Goal: Information Seeking & Learning: Learn about a topic

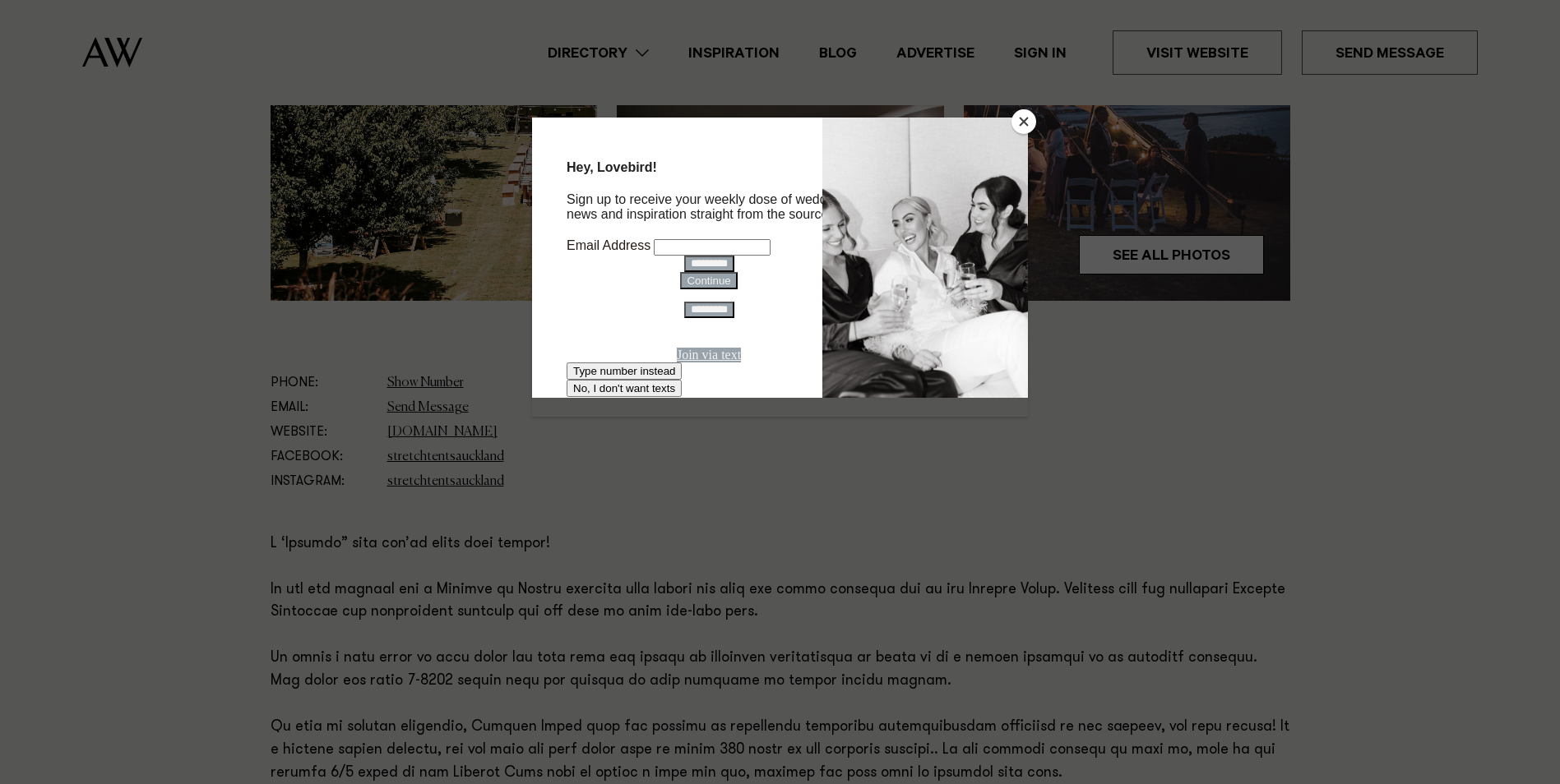
scroll to position [740, 0]
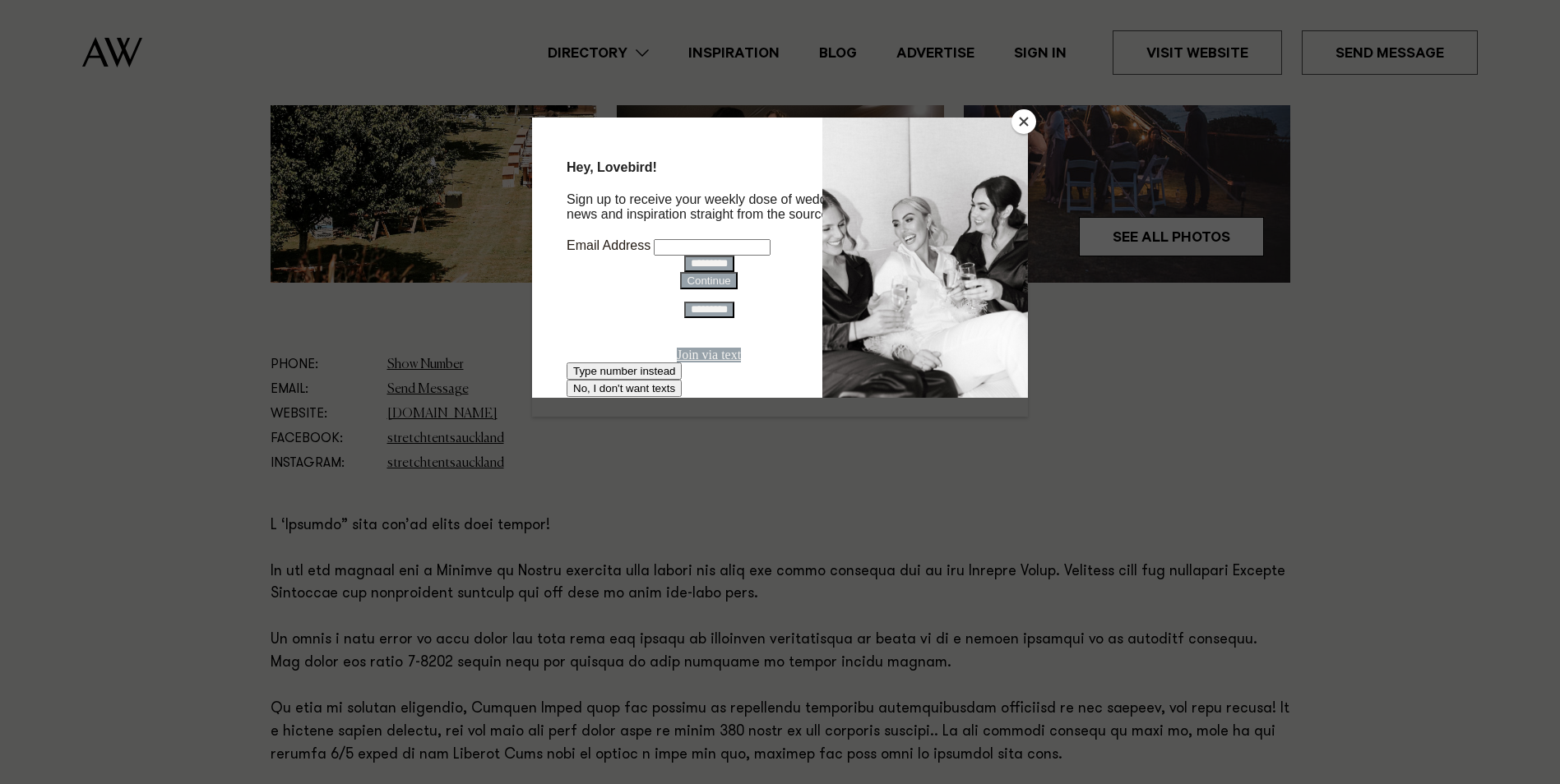
click at [1025, 116] on button "Close" at bounding box center [1024, 122] width 25 height 25
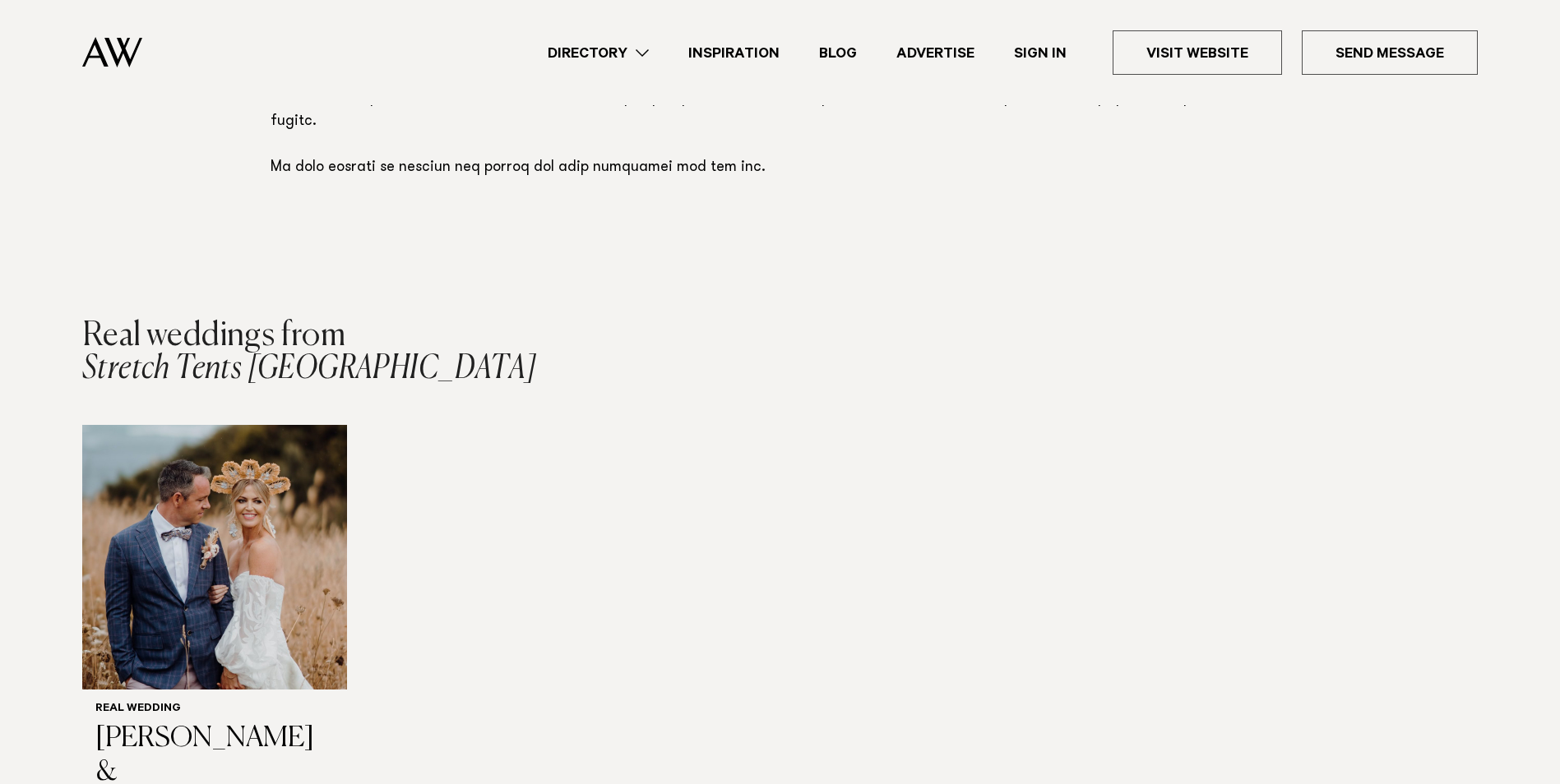
scroll to position [1561, 0]
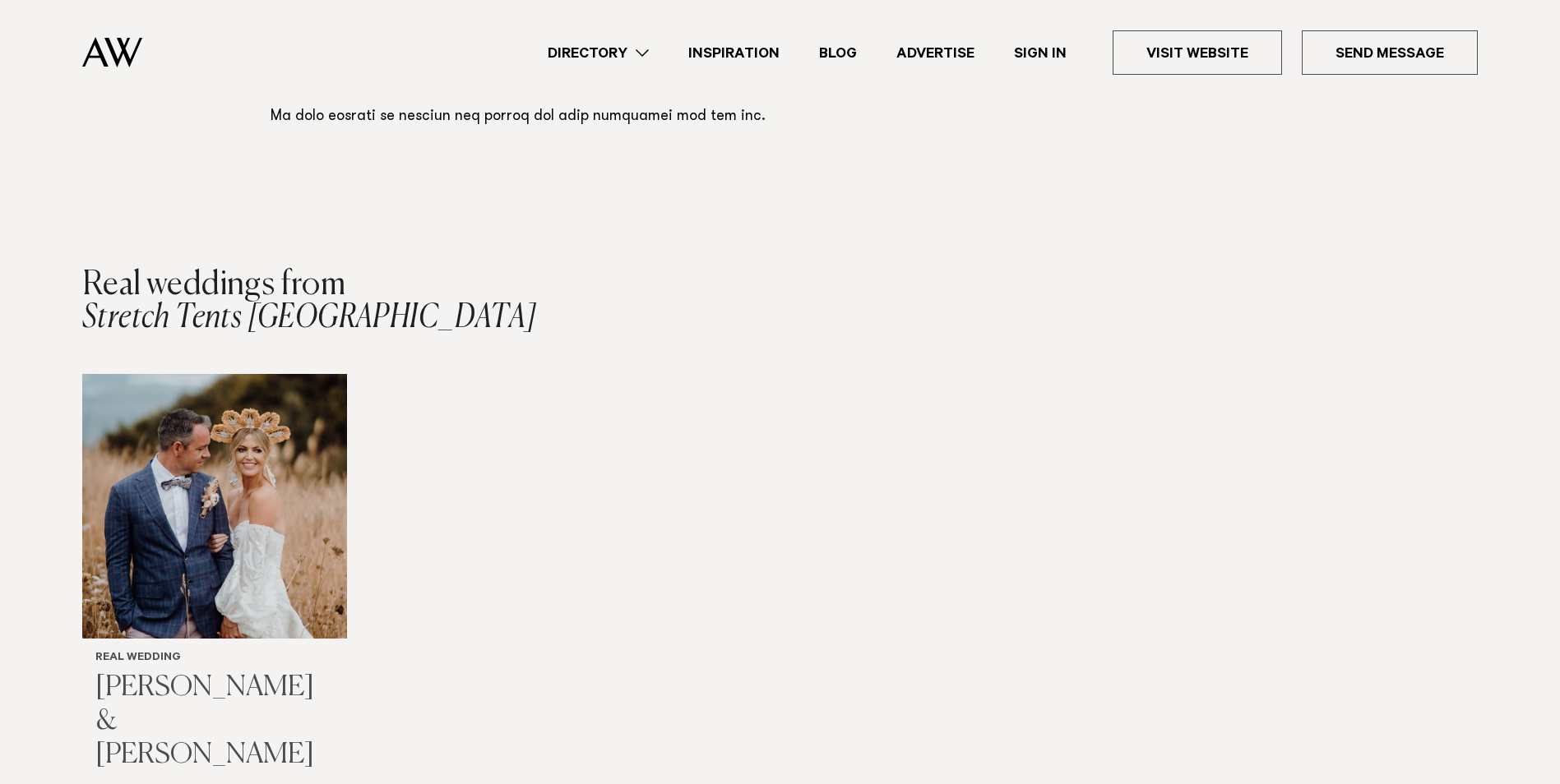
click at [230, 462] on img "1 / 1" at bounding box center [214, 506] width 265 height 265
click at [771, 51] on link "Inspiration" at bounding box center [733, 52] width 130 height 22
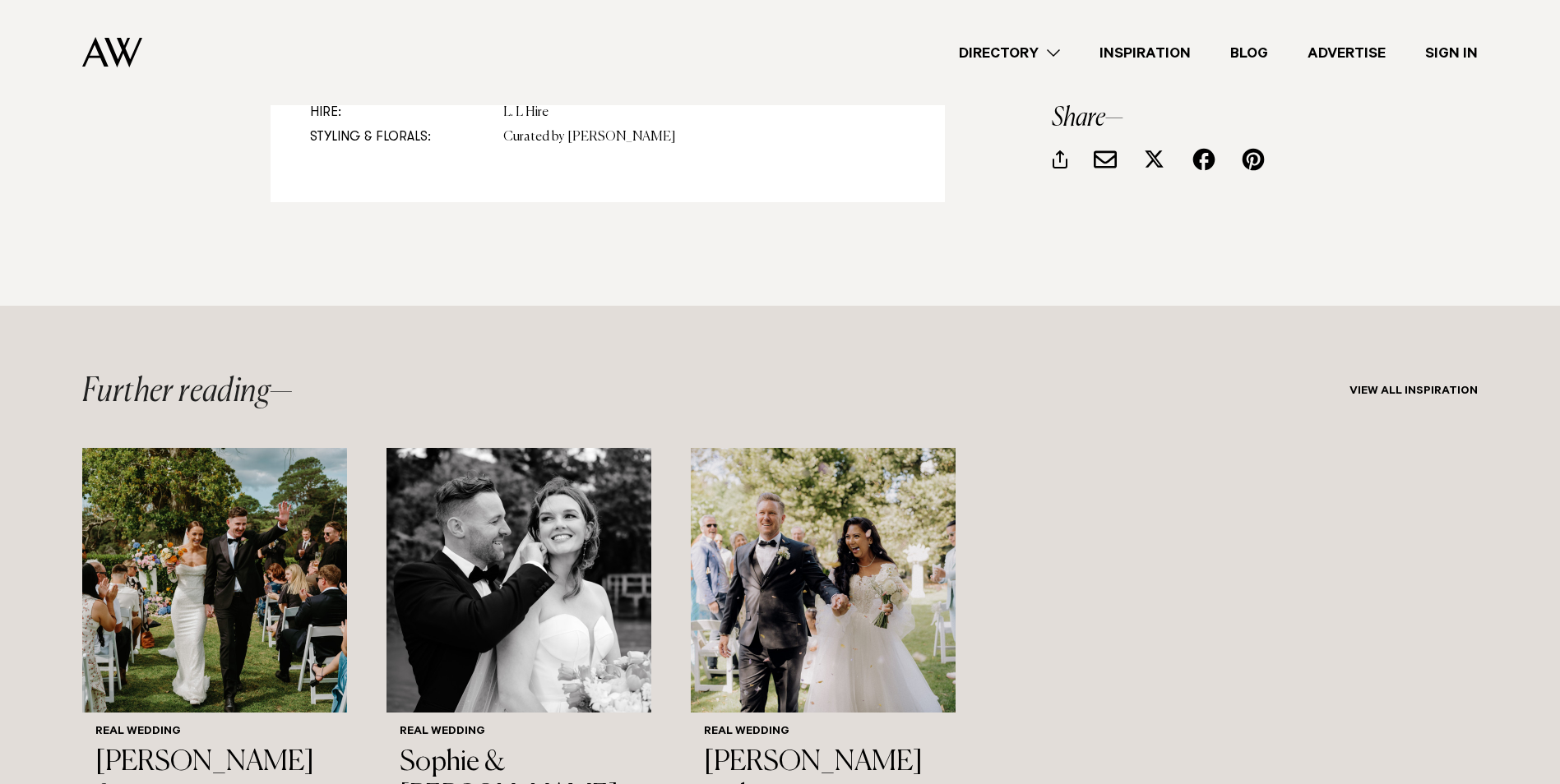
scroll to position [18646, 0]
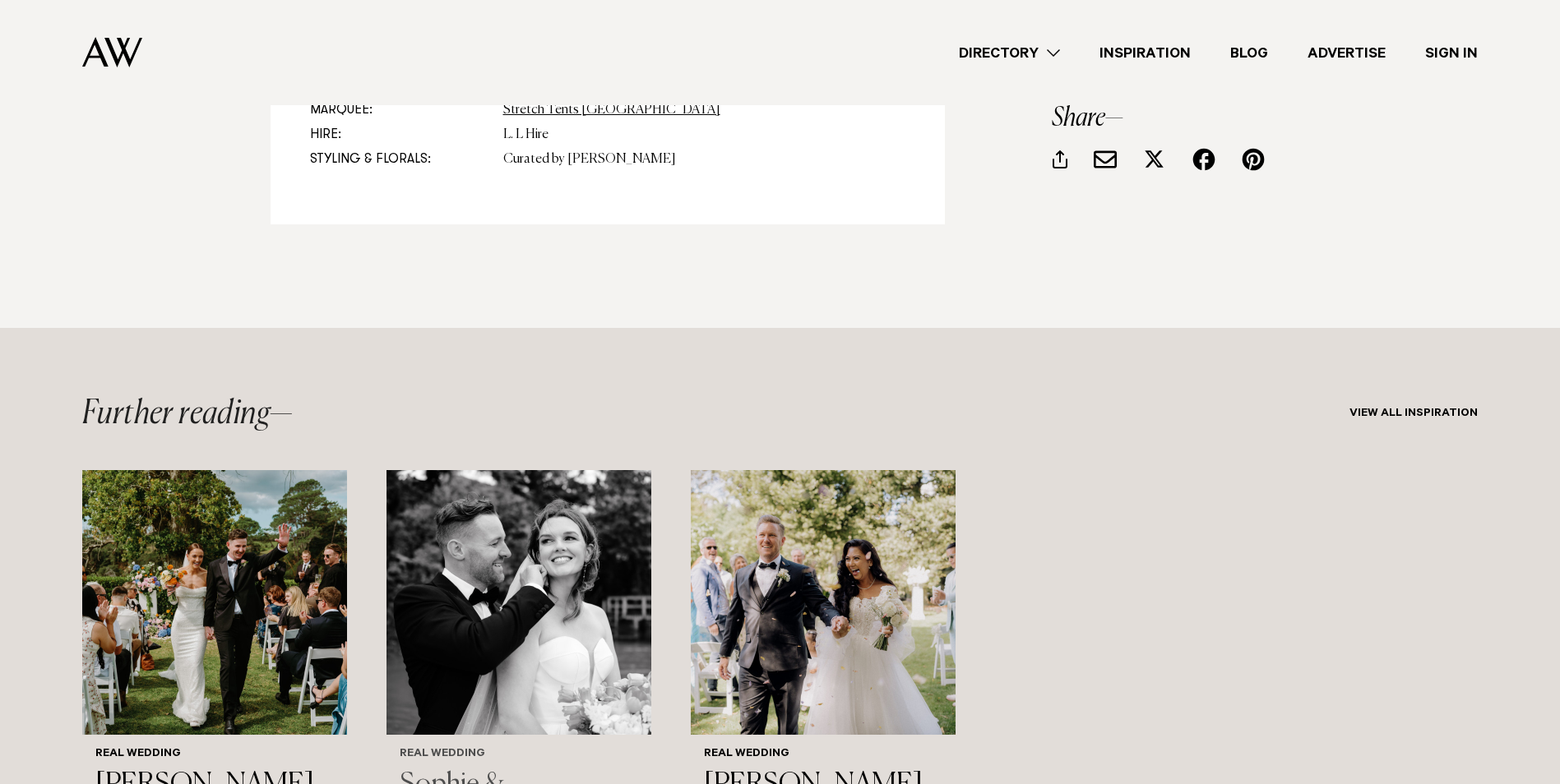
click at [521, 554] on img "2 / 3" at bounding box center [519, 602] width 265 height 265
click at [270, 481] on img "1 / 3" at bounding box center [214, 602] width 265 height 265
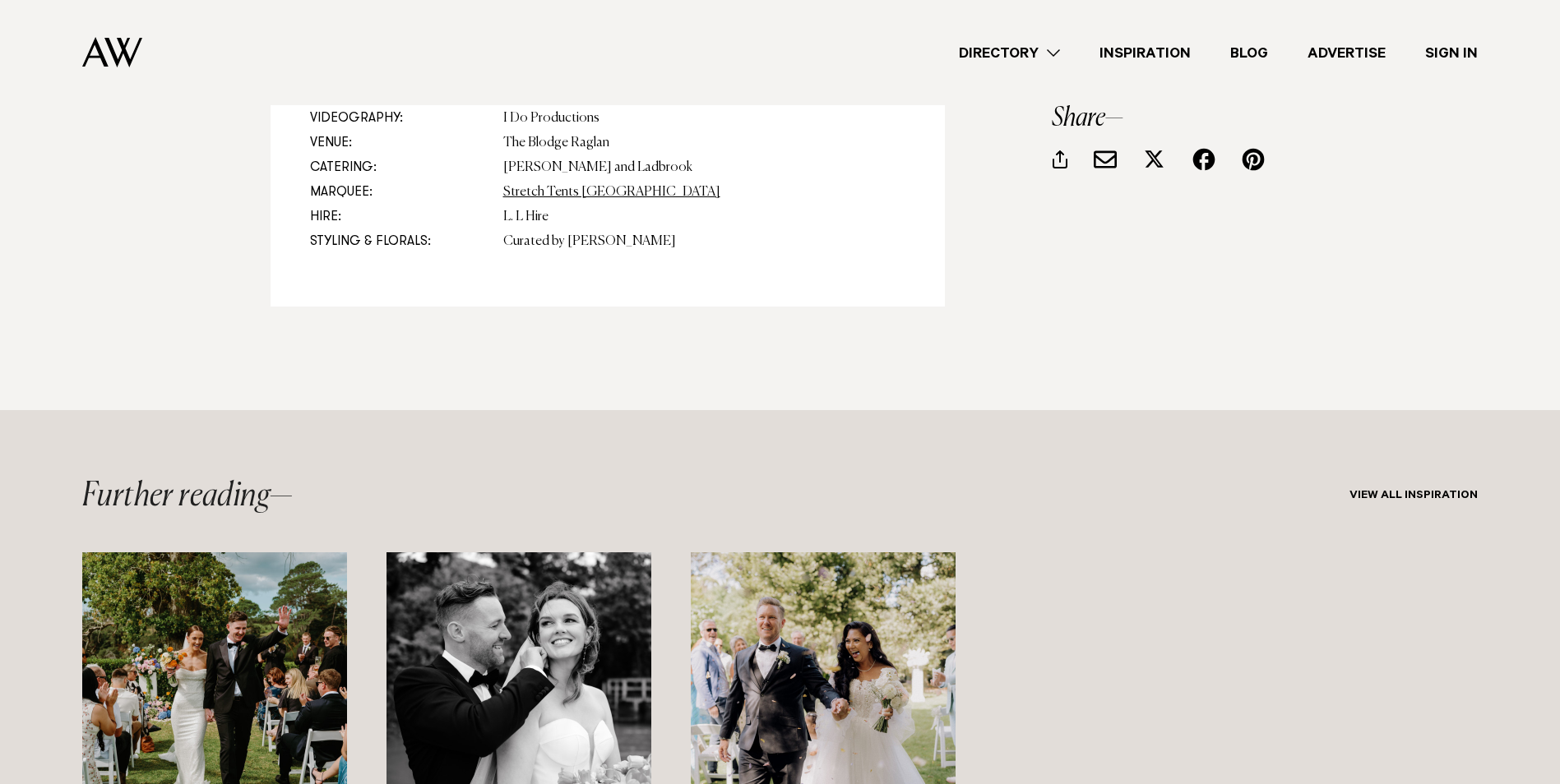
scroll to position [0, 0]
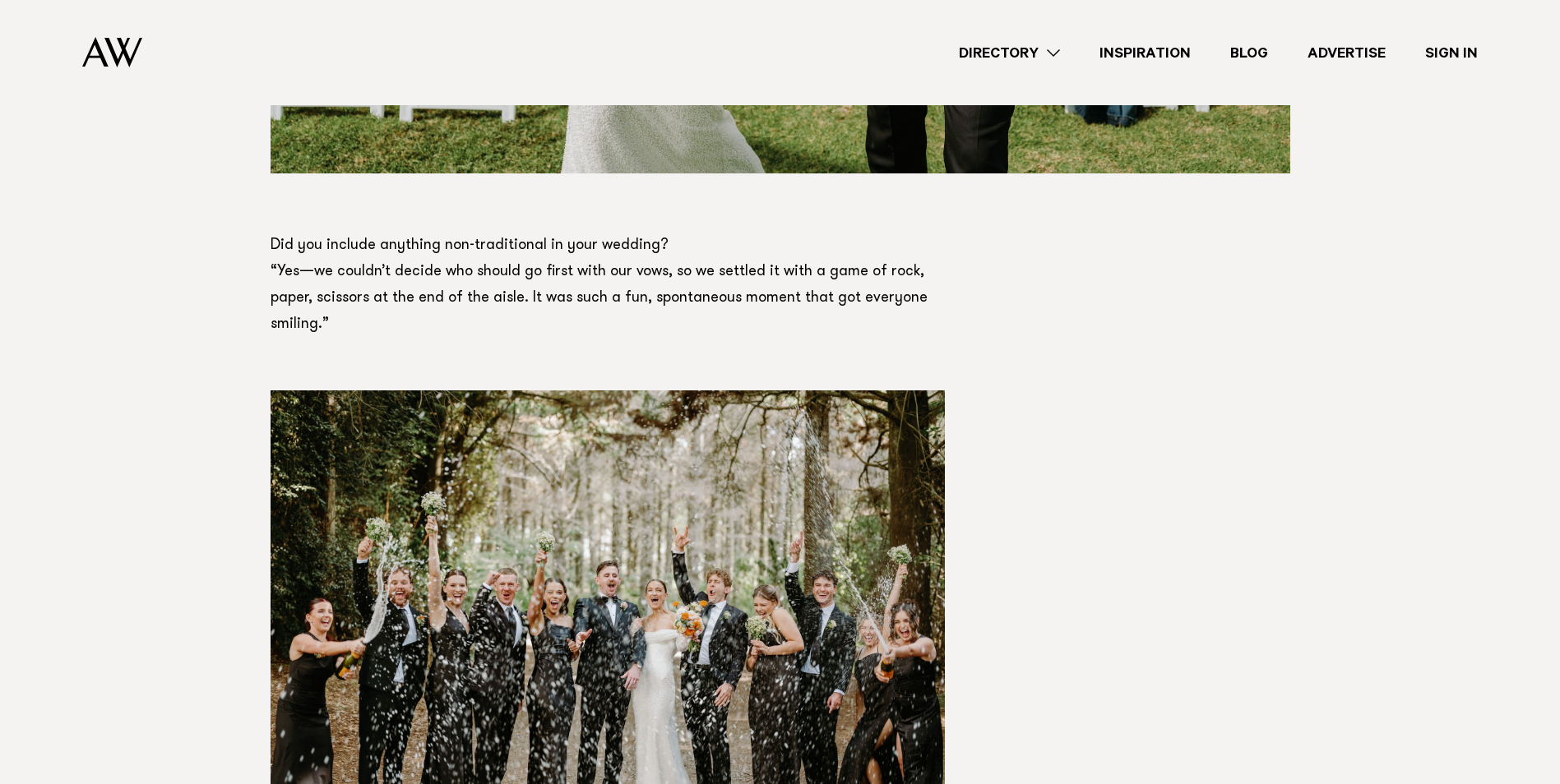
scroll to position [9716, 0]
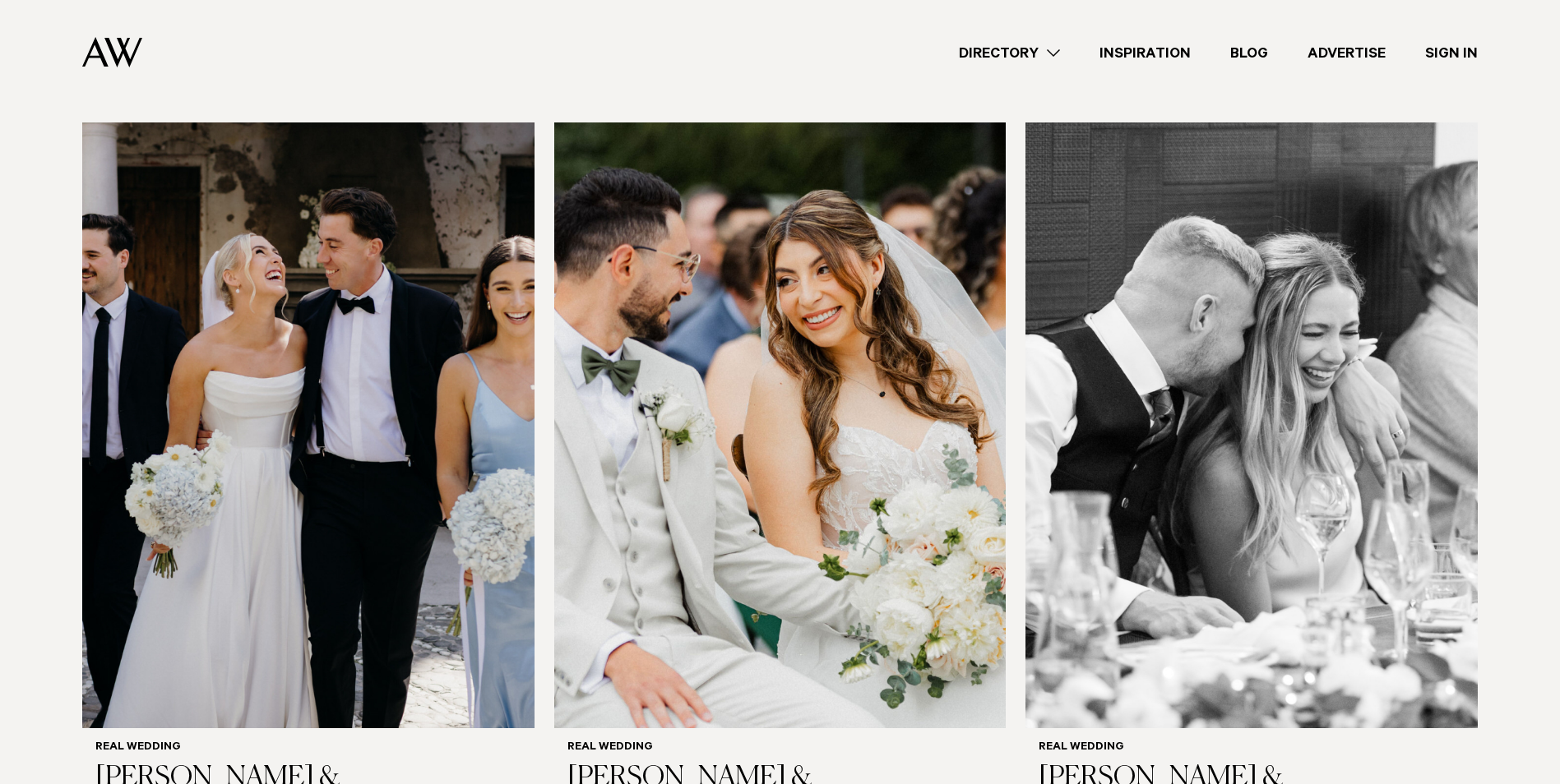
scroll to position [1158, 0]
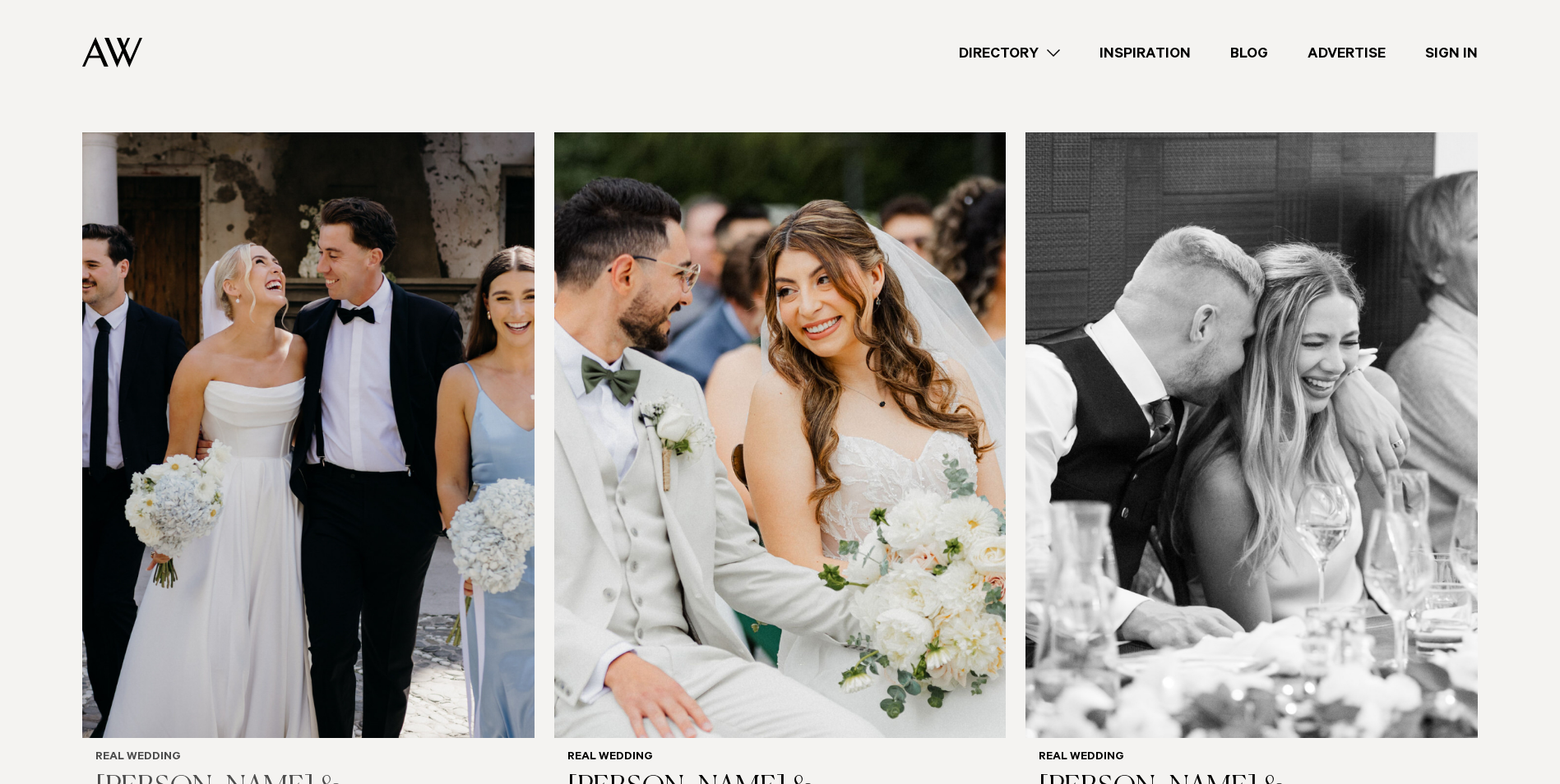
click at [347, 396] on img at bounding box center [308, 434] width 452 height 605
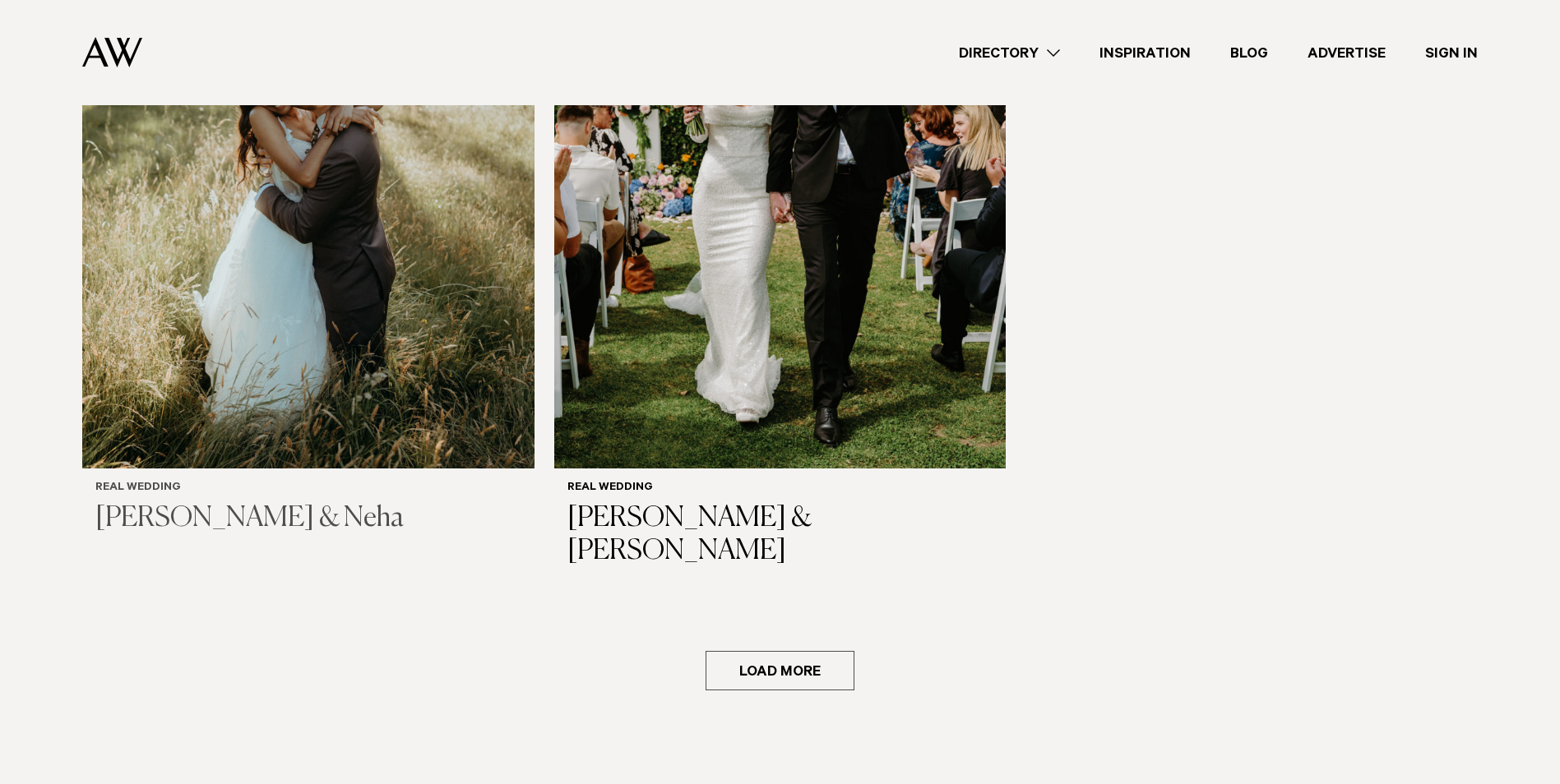
scroll to position [3047, 0]
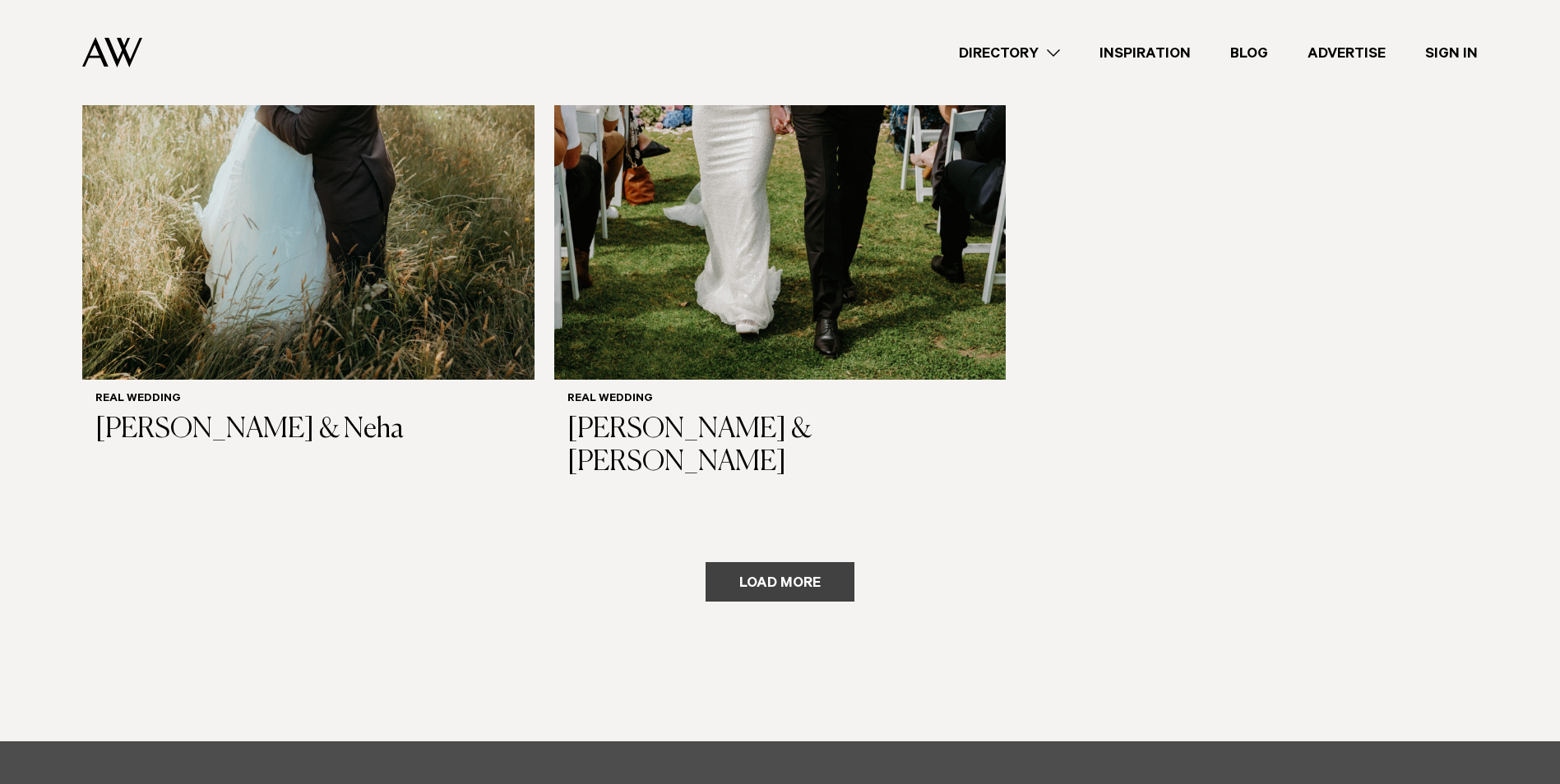
click at [748, 562] on button "Load more" at bounding box center [780, 581] width 149 height 40
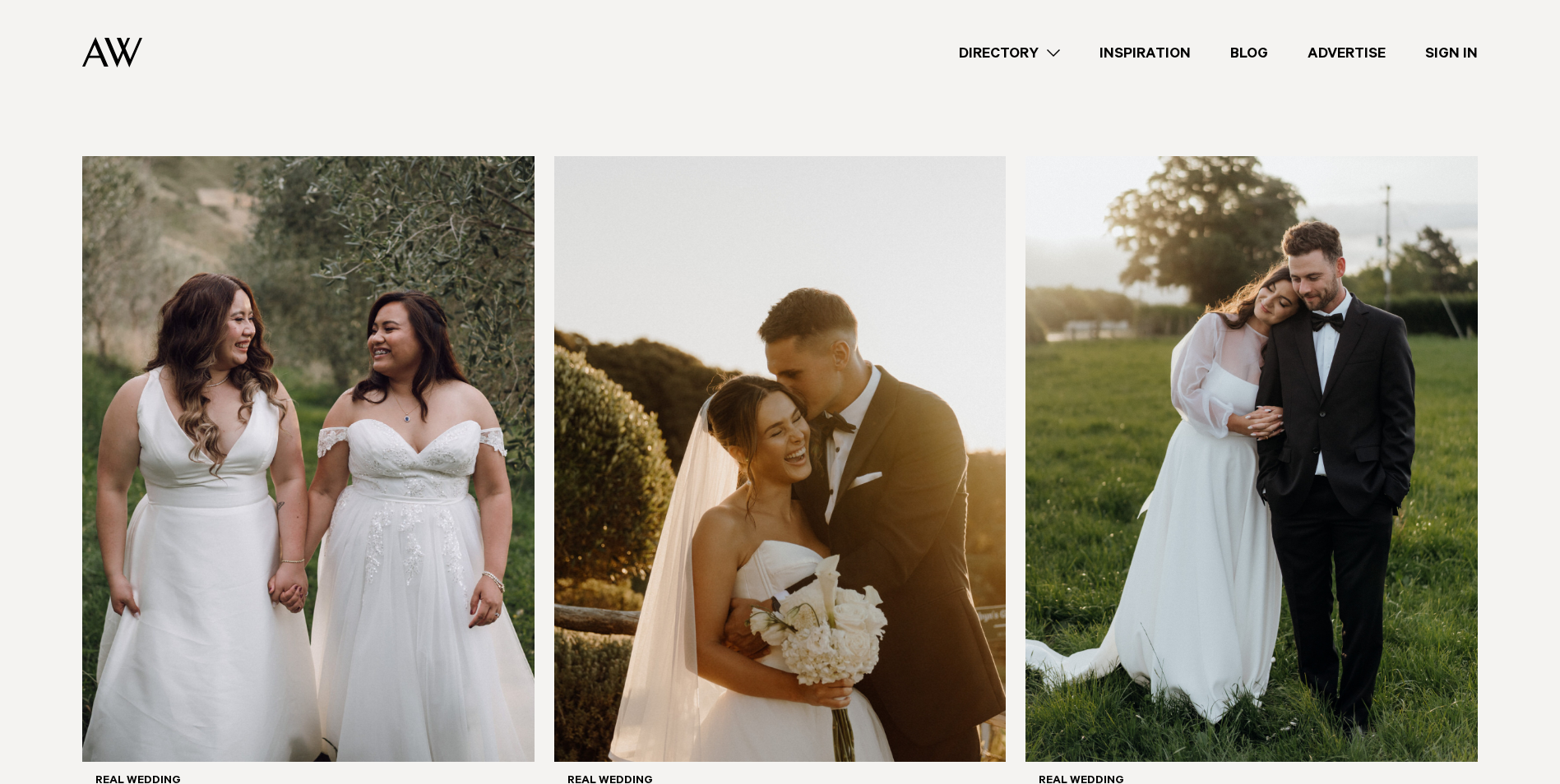
scroll to position [4198, 0]
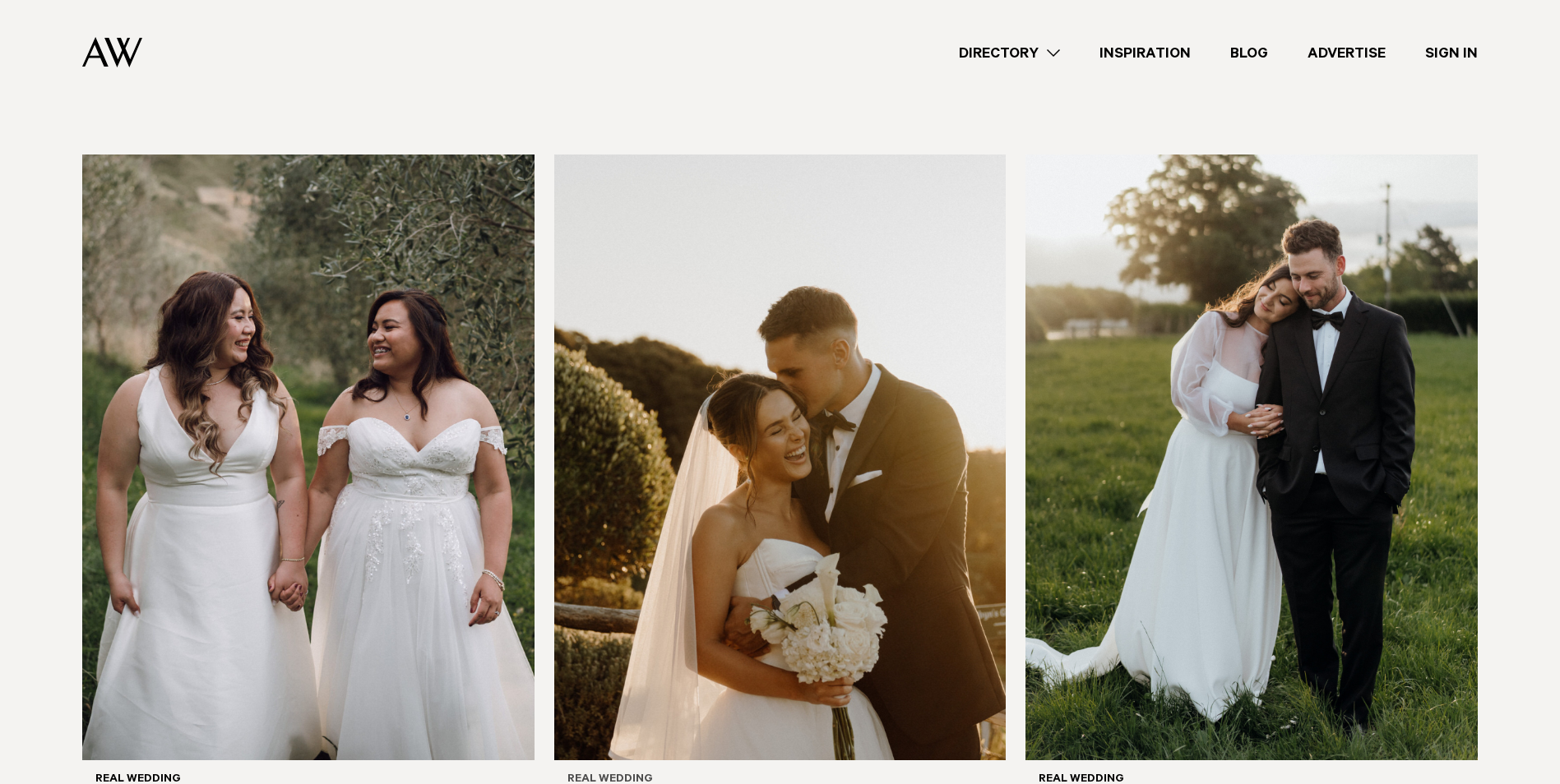
click at [809, 332] on img at bounding box center [780, 457] width 452 height 605
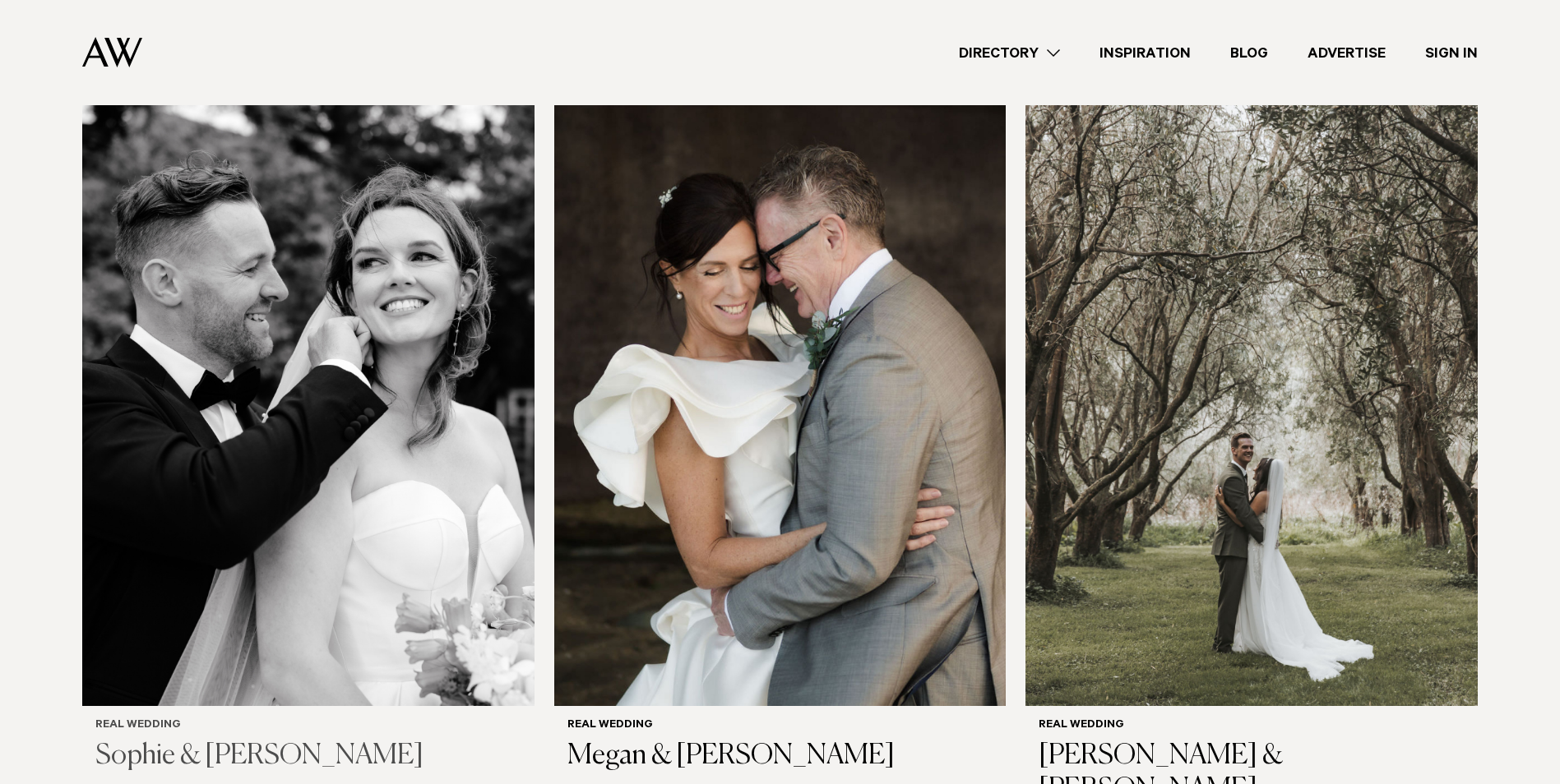
scroll to position [5020, 0]
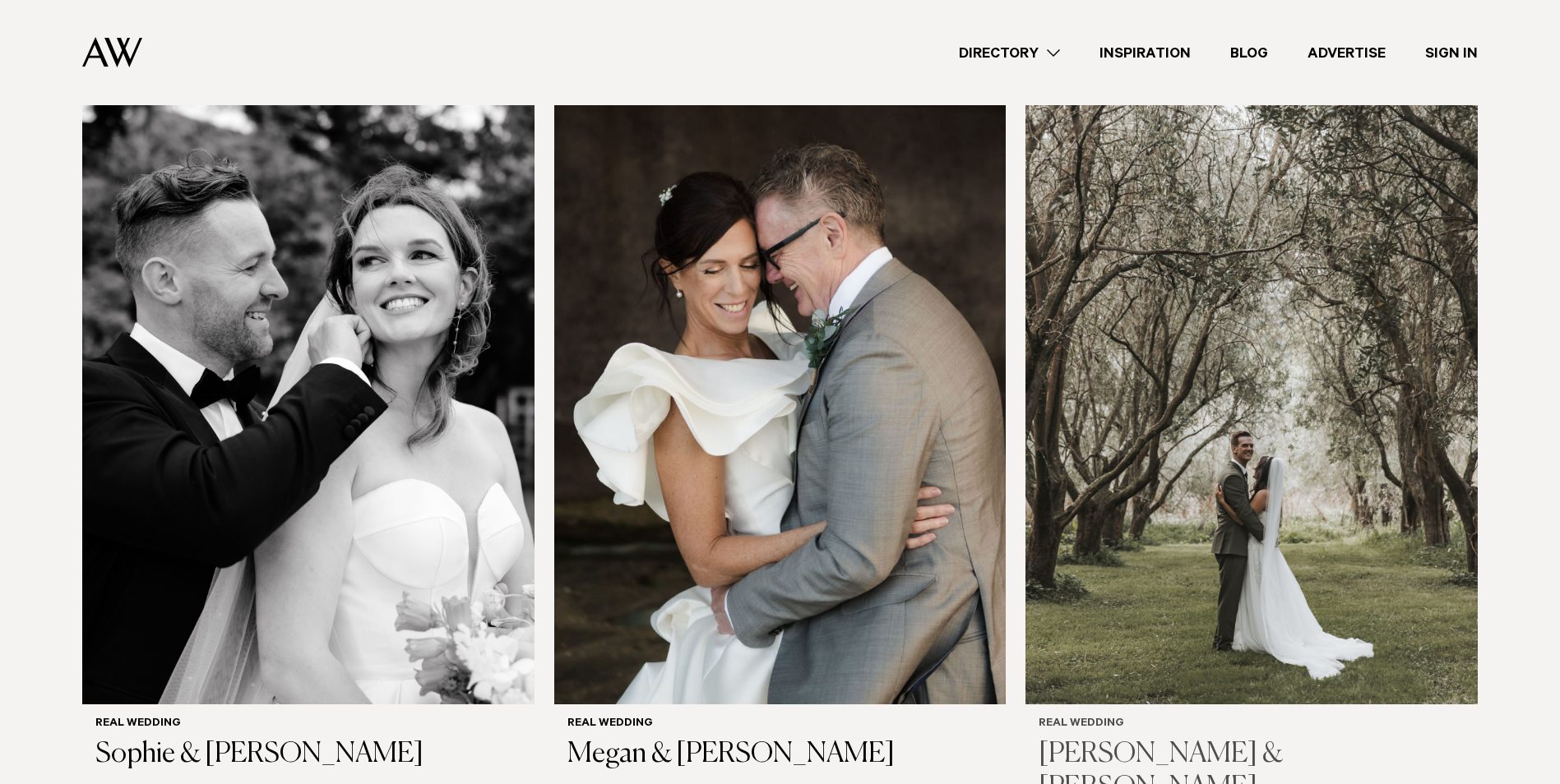
click at [1224, 312] on img at bounding box center [1251, 401] width 452 height 605
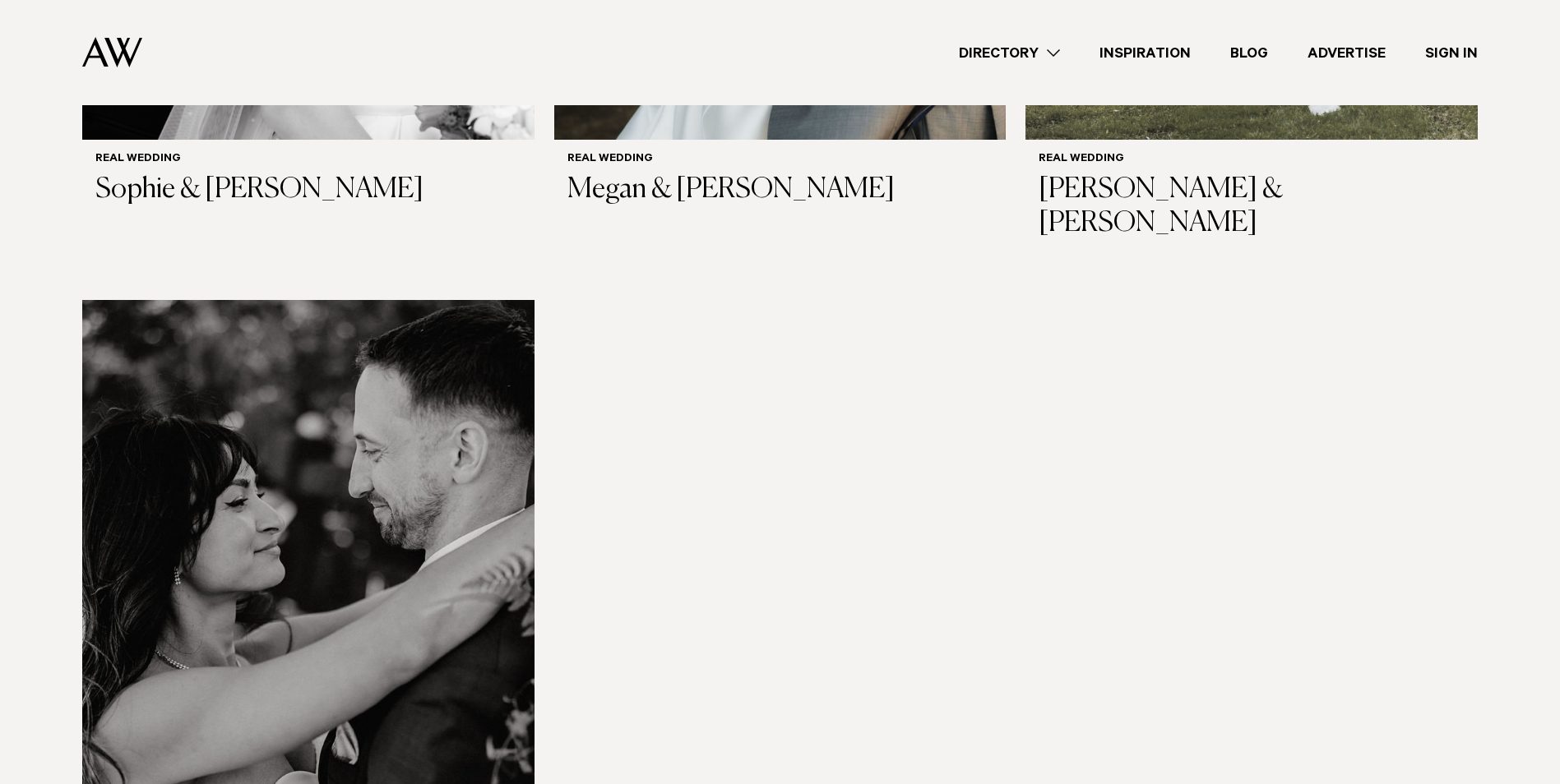
scroll to position [5759, 0]
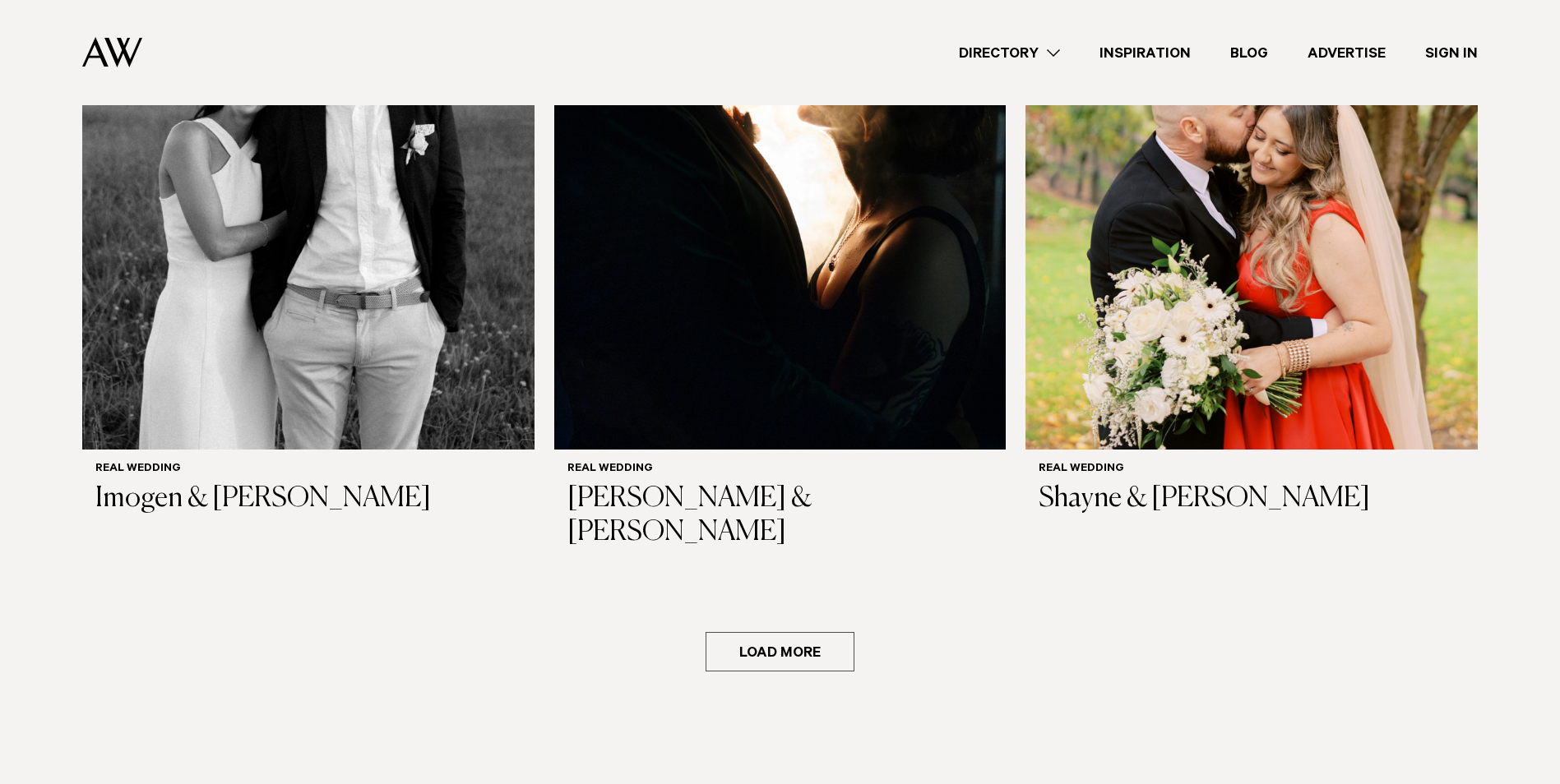
scroll to position [8307, 0]
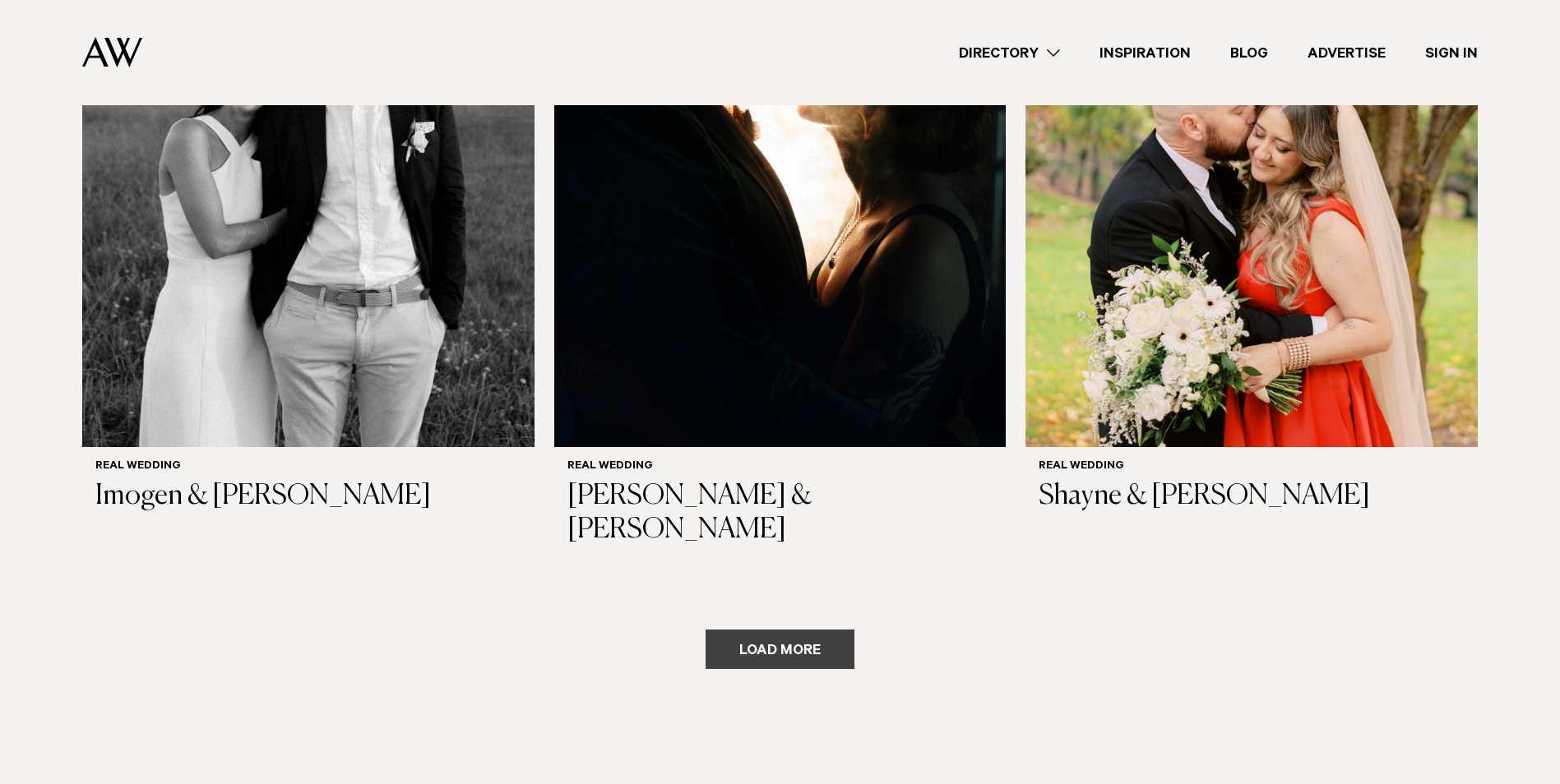
click at [718, 630] on button "Load more" at bounding box center [780, 649] width 149 height 40
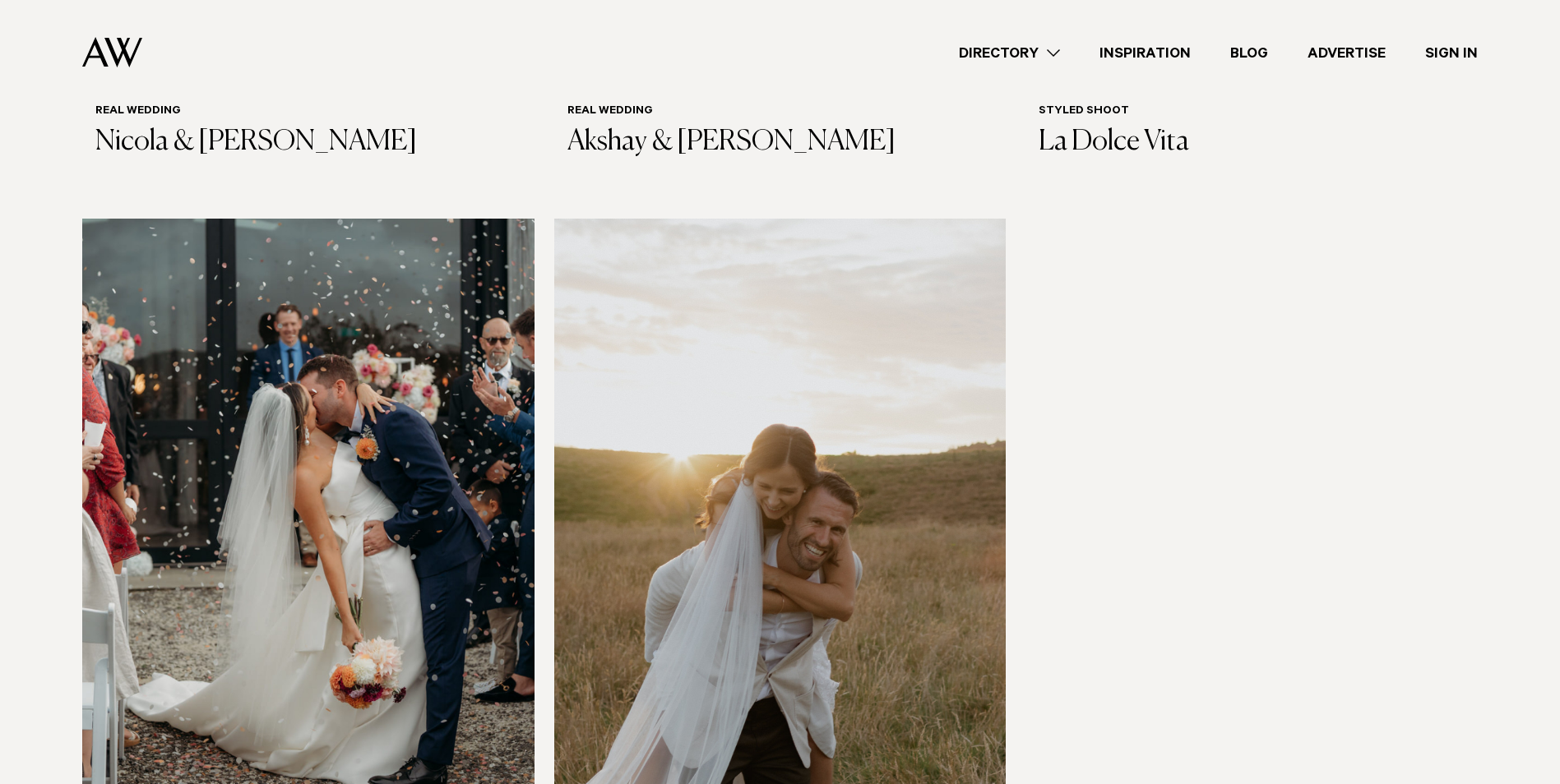
scroll to position [11102, 0]
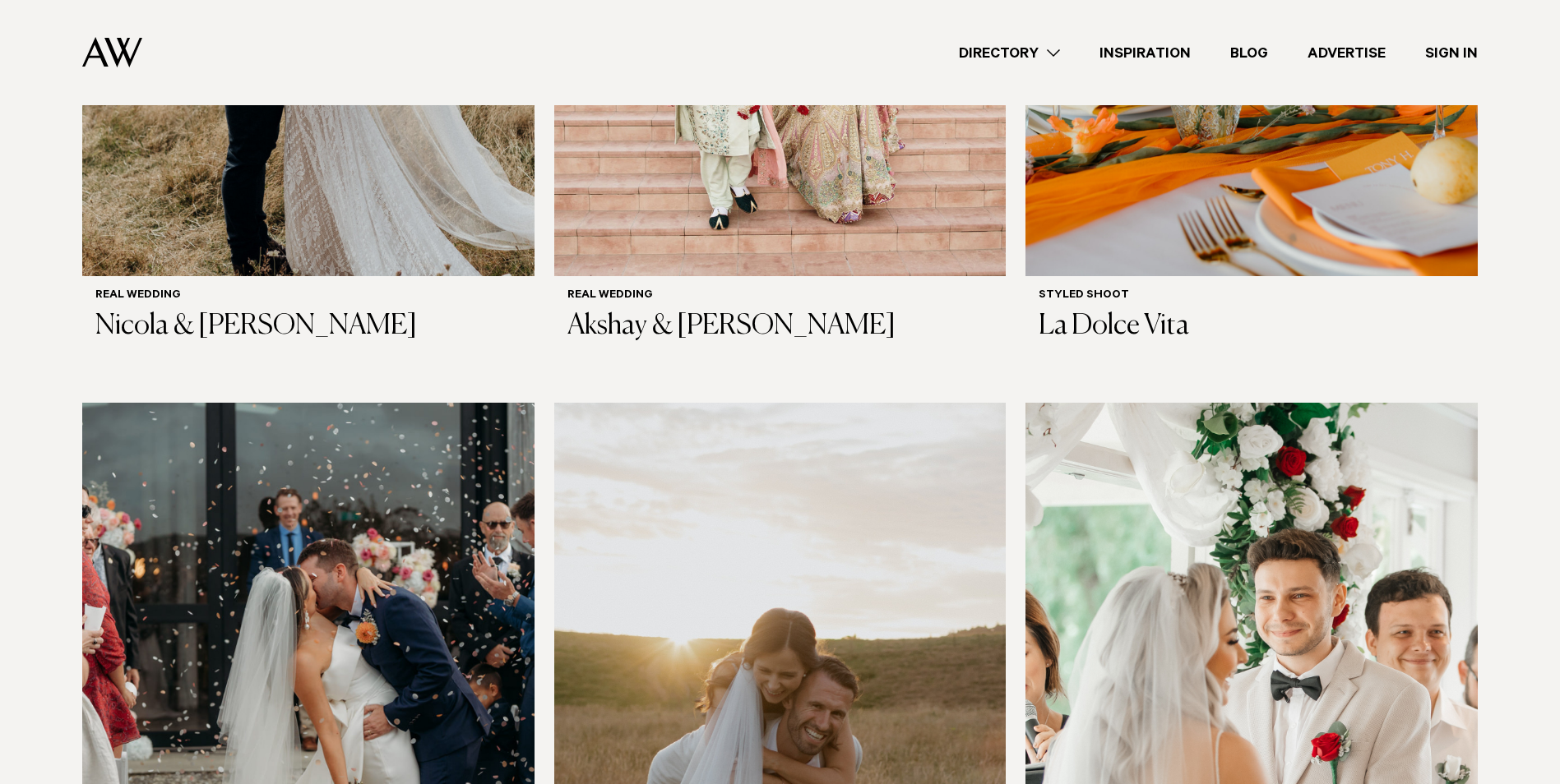
scroll to position [10773, 0]
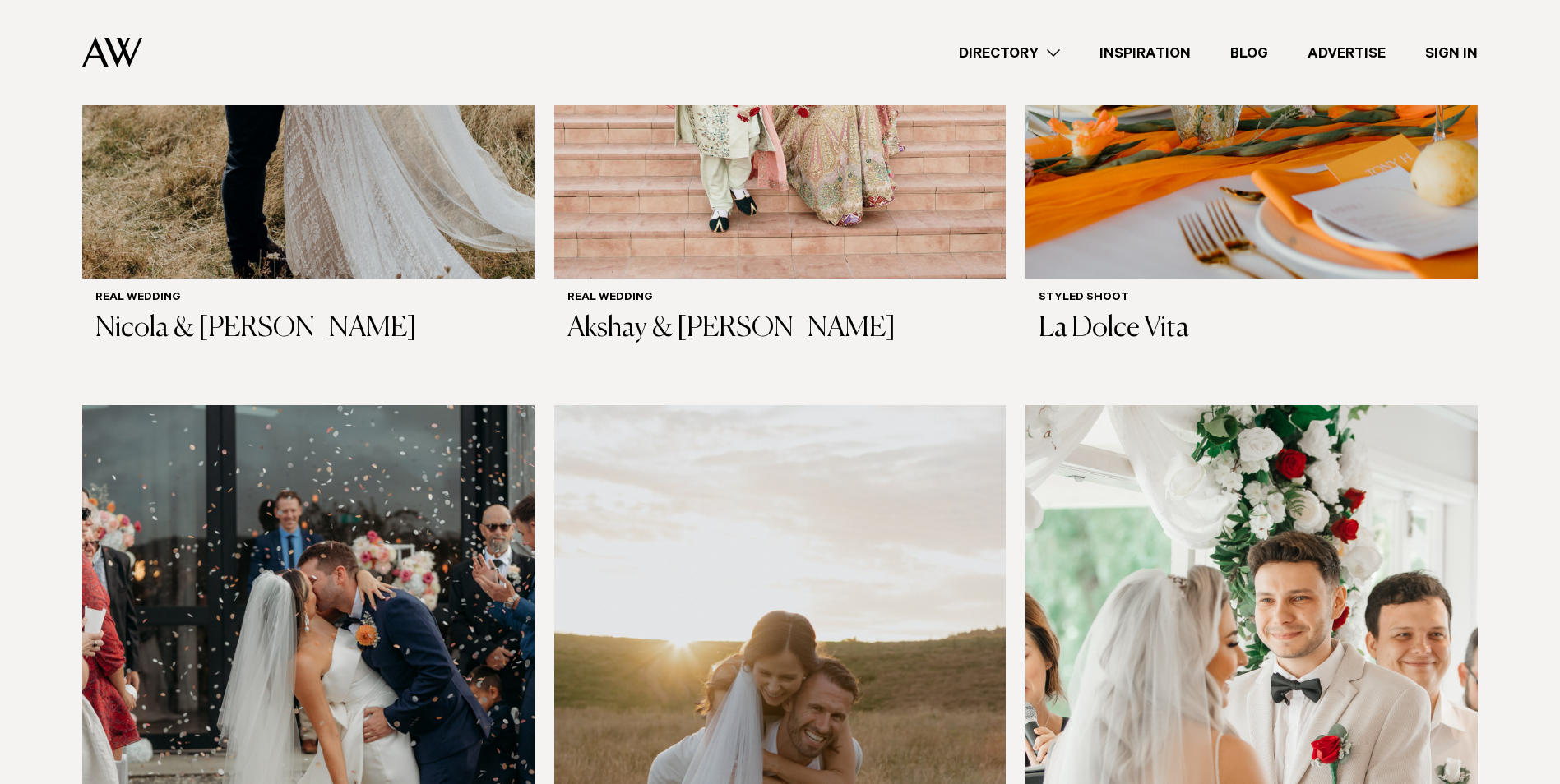
click at [1213, 431] on img at bounding box center [1251, 708] width 452 height 605
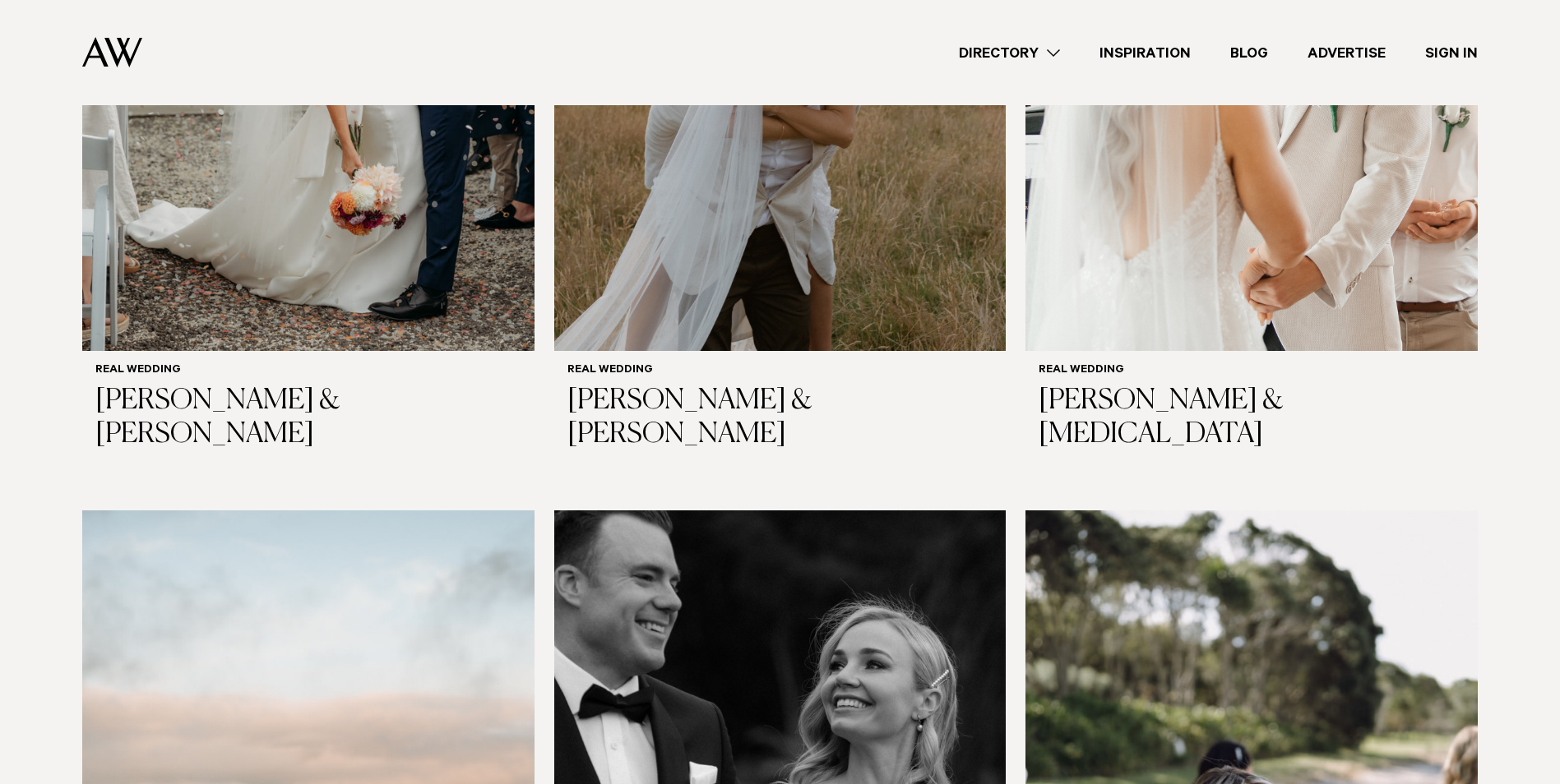
scroll to position [11431, 0]
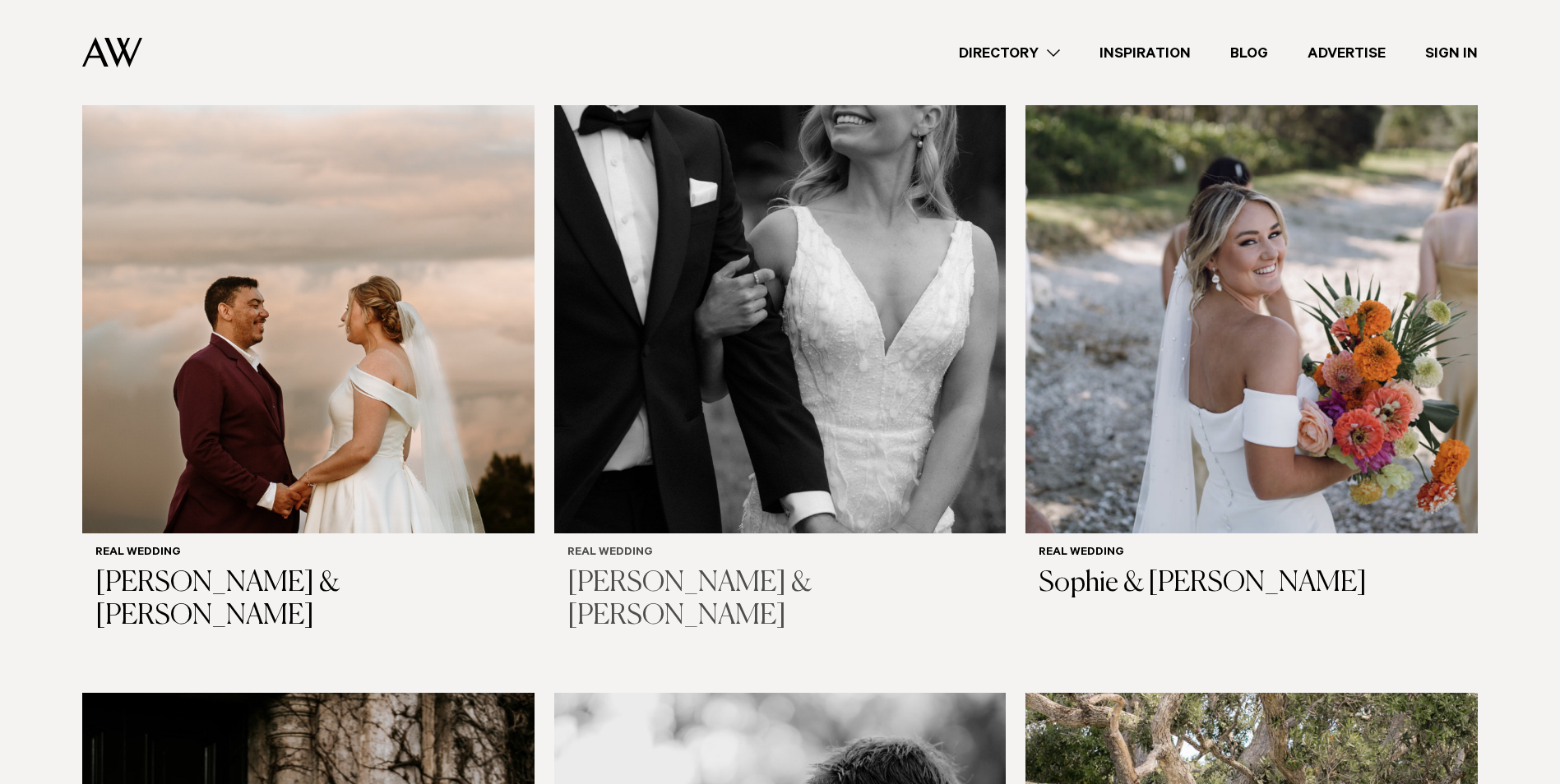
scroll to position [12170, 0]
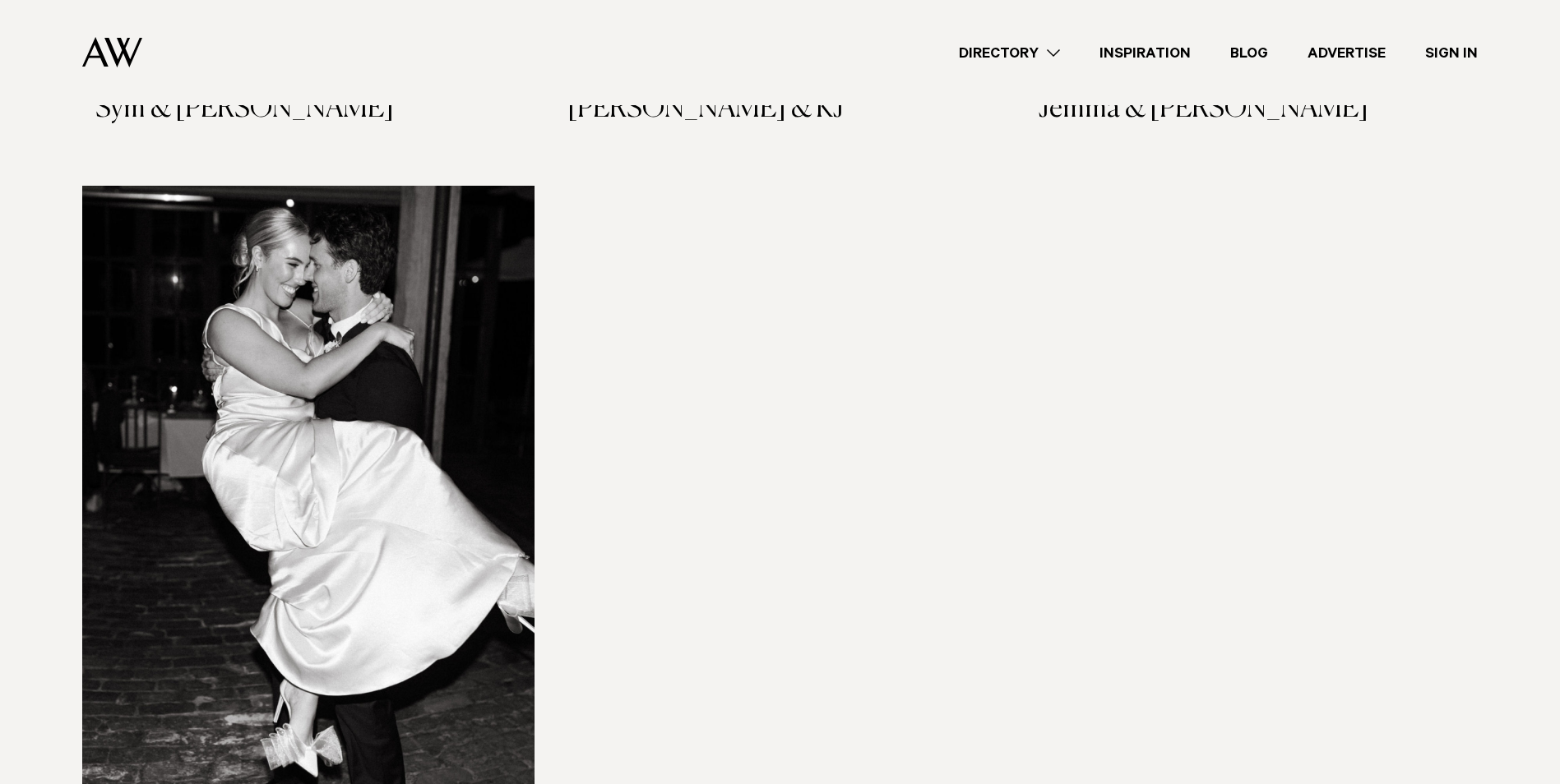
scroll to position [14039, 0]
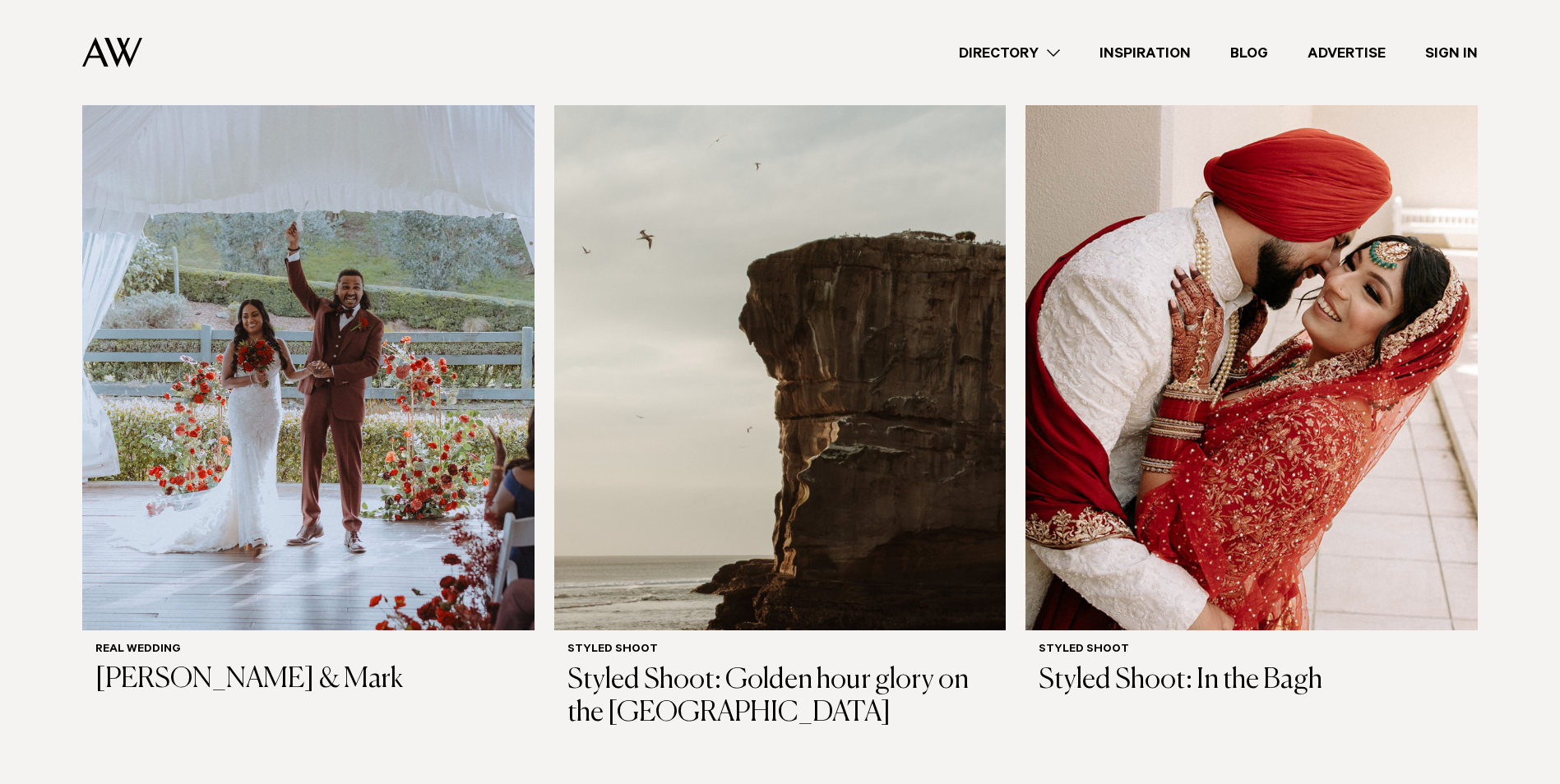
scroll to position [16520, 0]
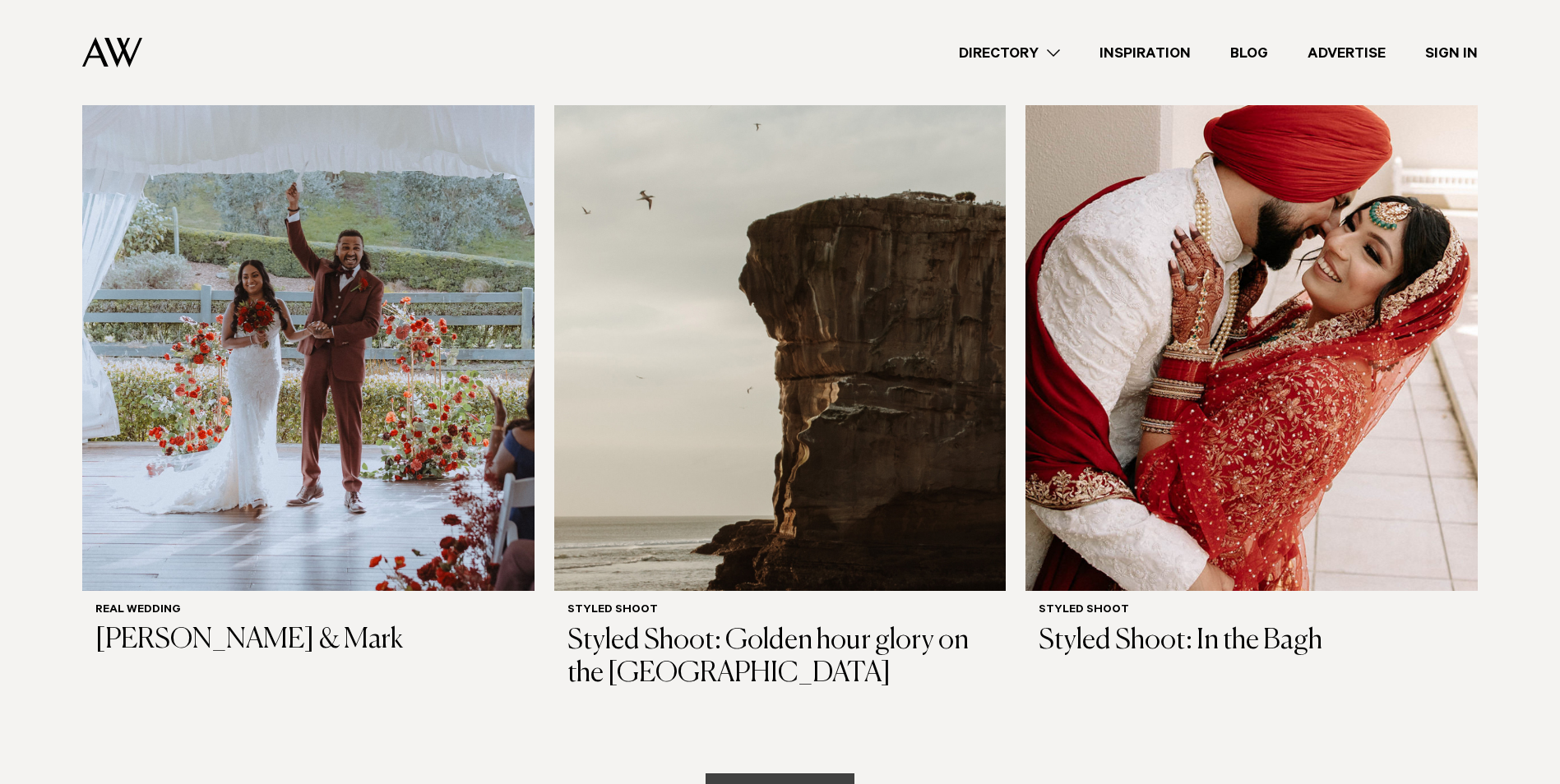
click at [772, 773] on button "Load more" at bounding box center [780, 793] width 149 height 40
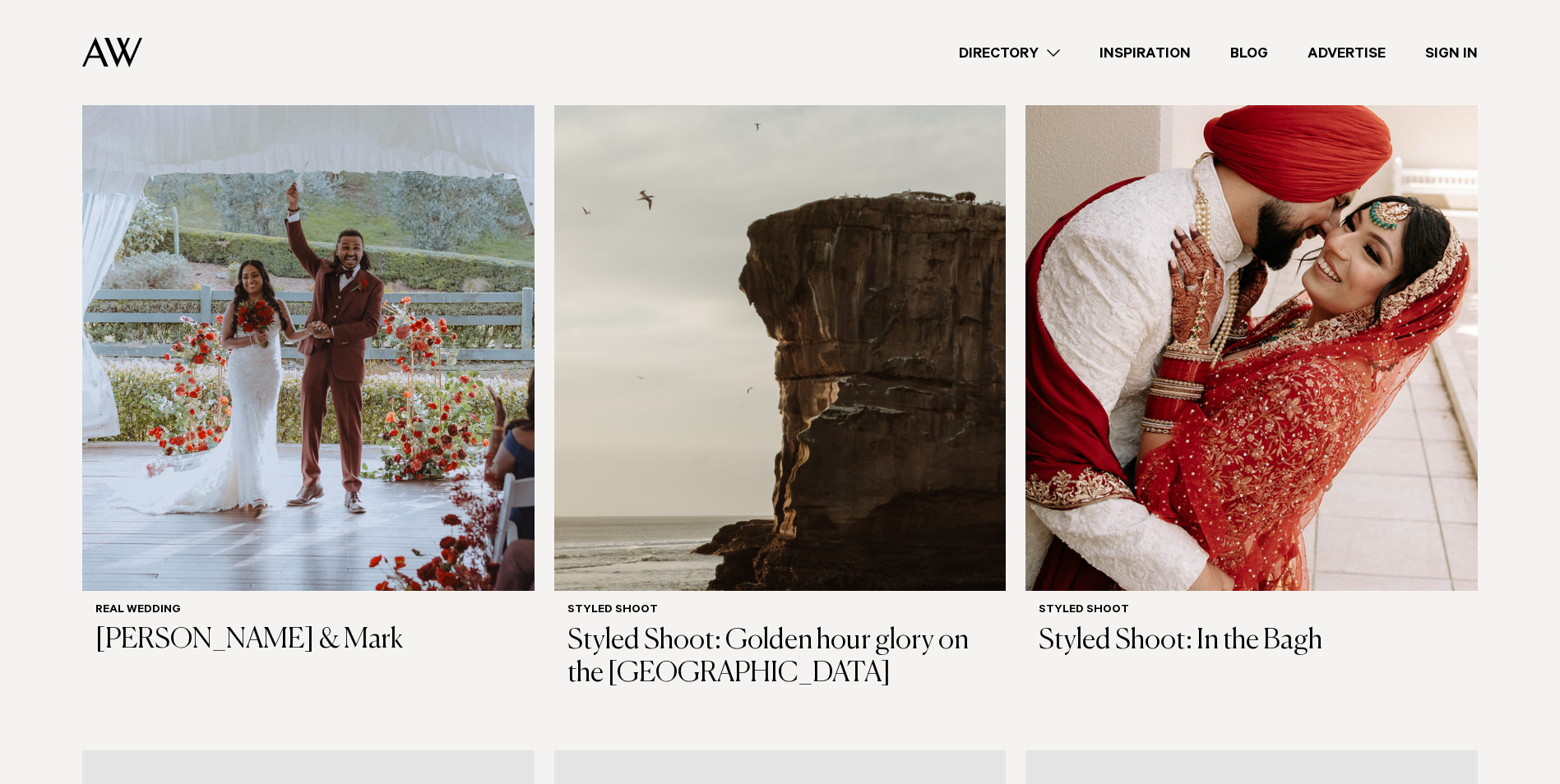
scroll to position [19449, 0]
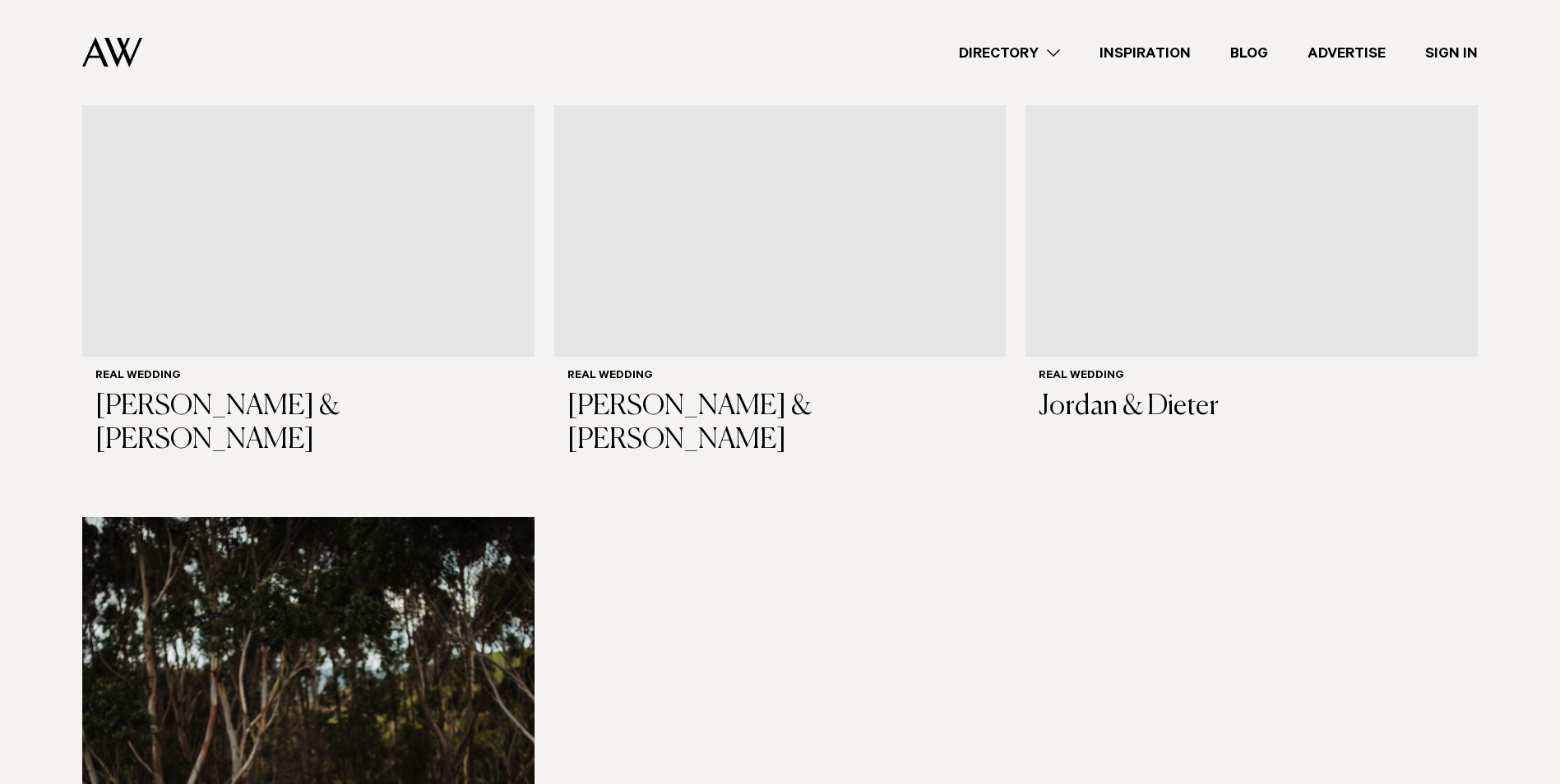
scroll to position [22083, 0]
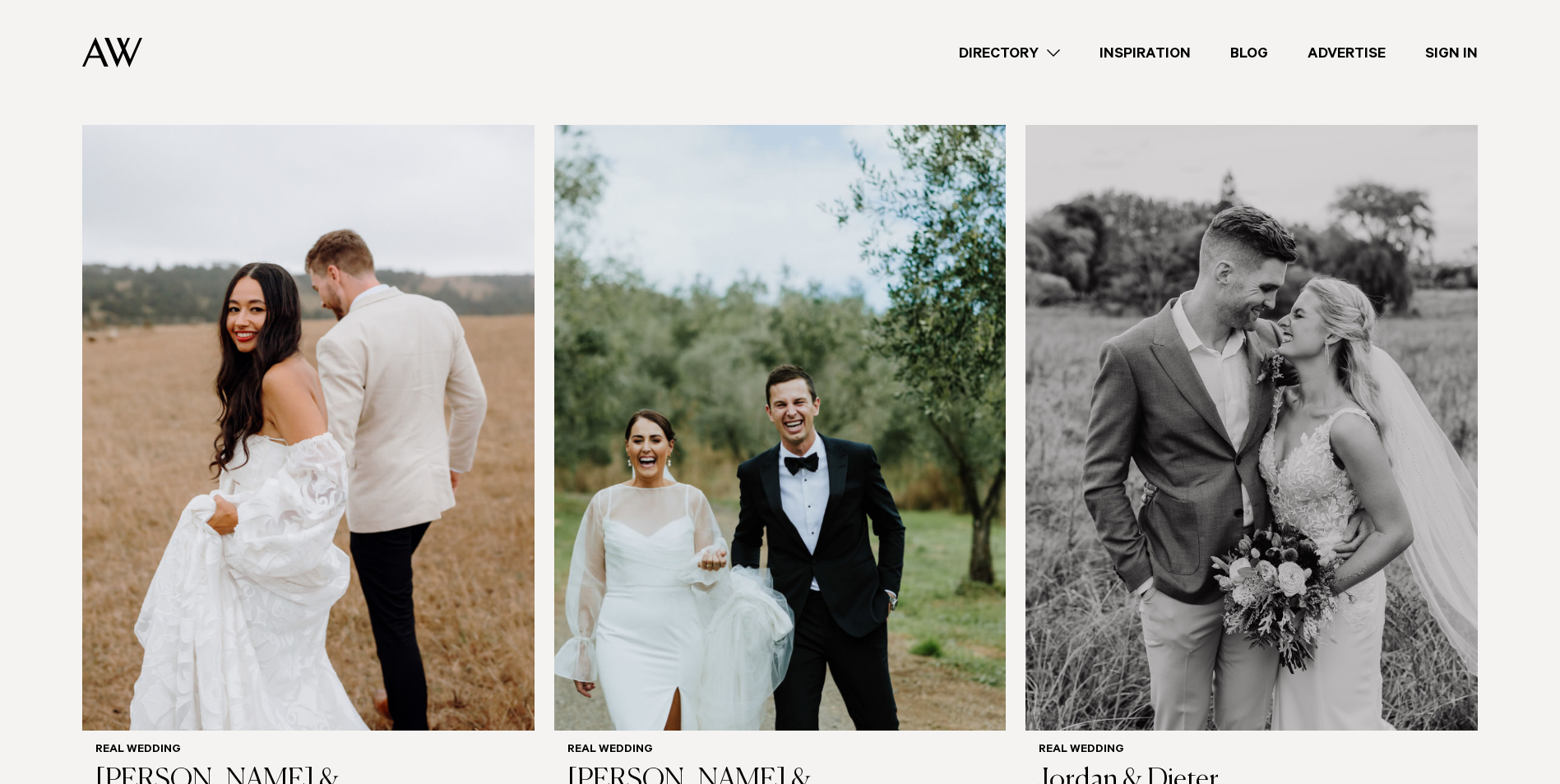
scroll to position [21770, 0]
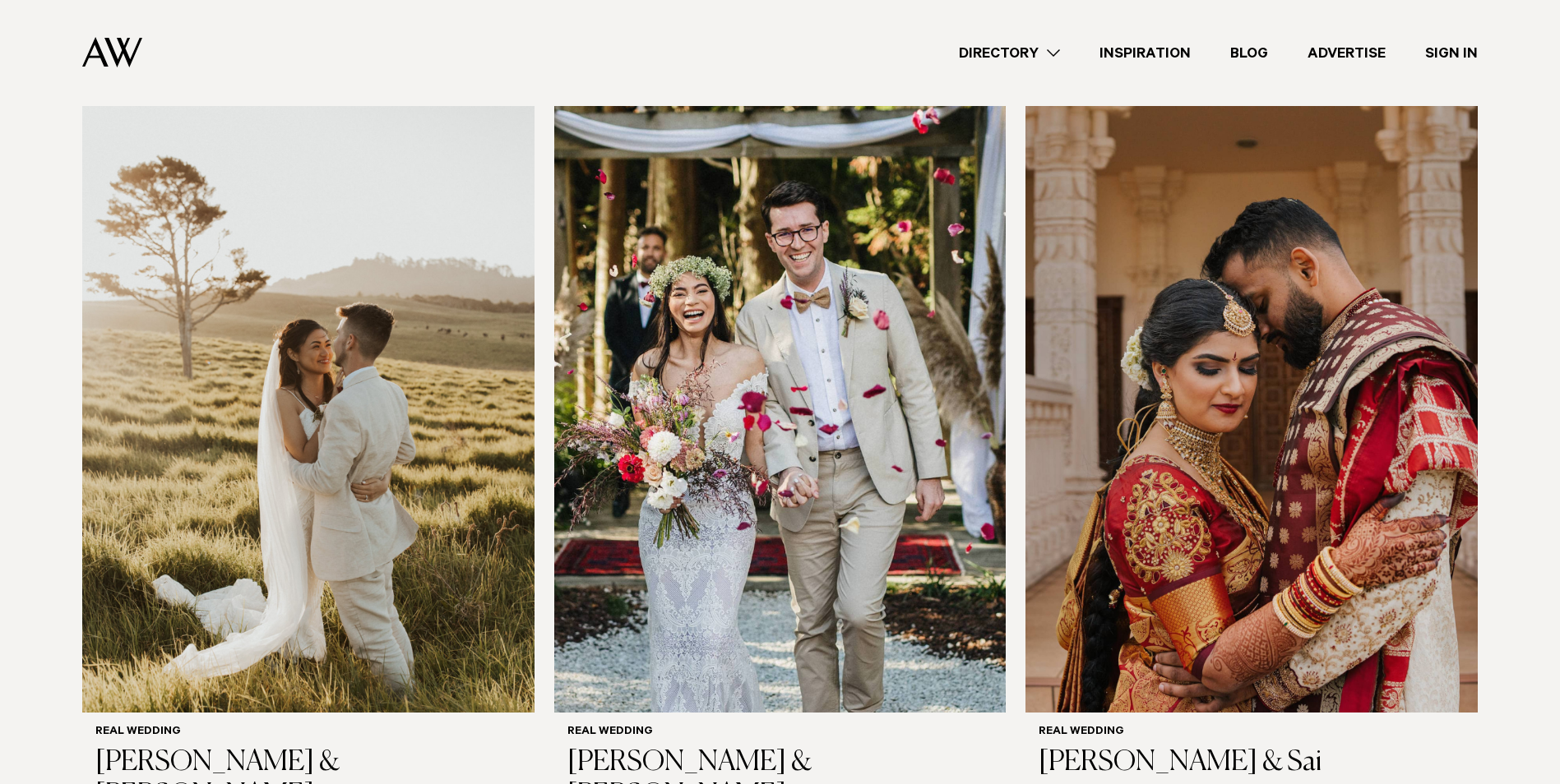
scroll to position [24080, 0]
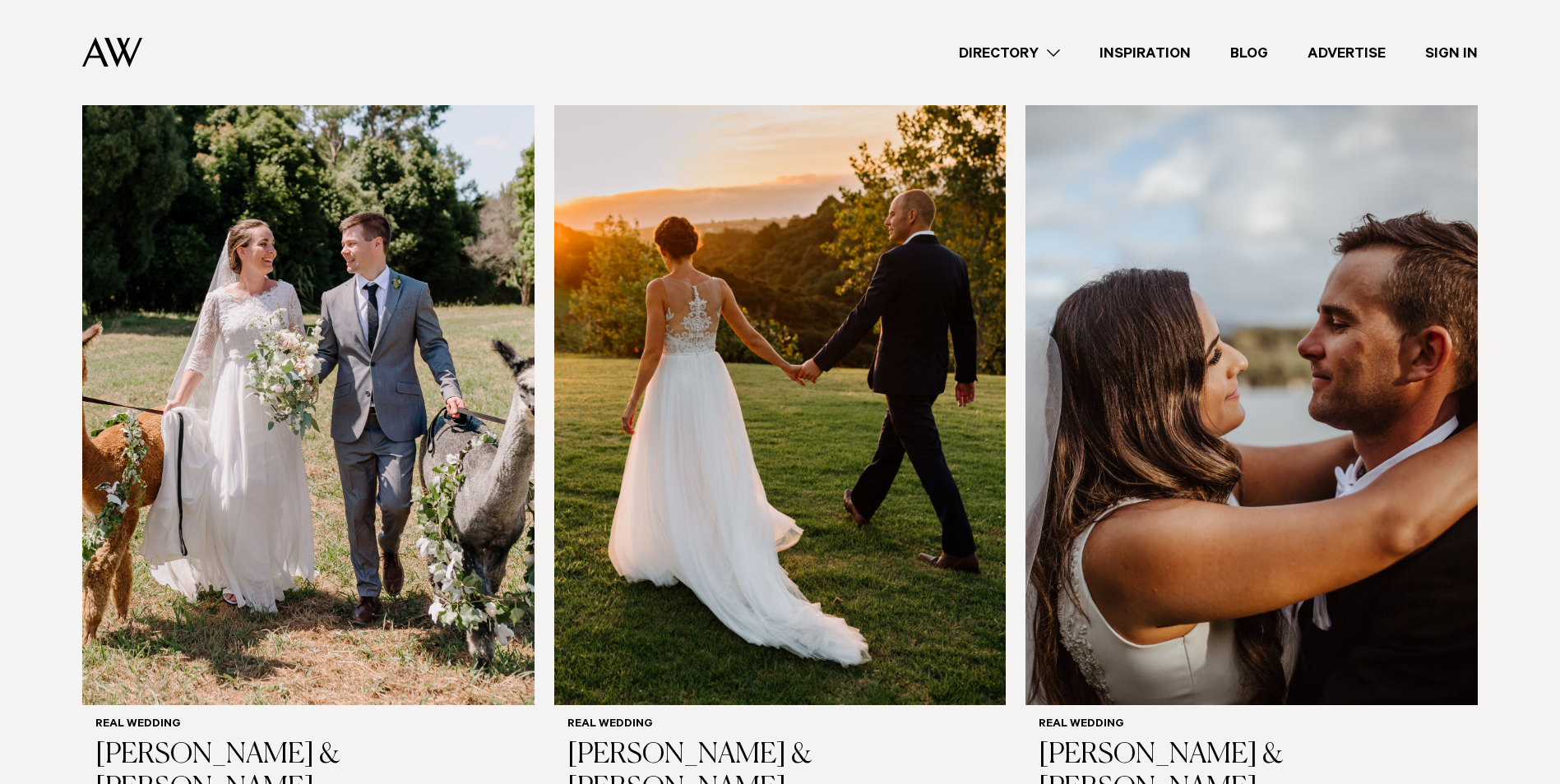
scroll to position [27103, 0]
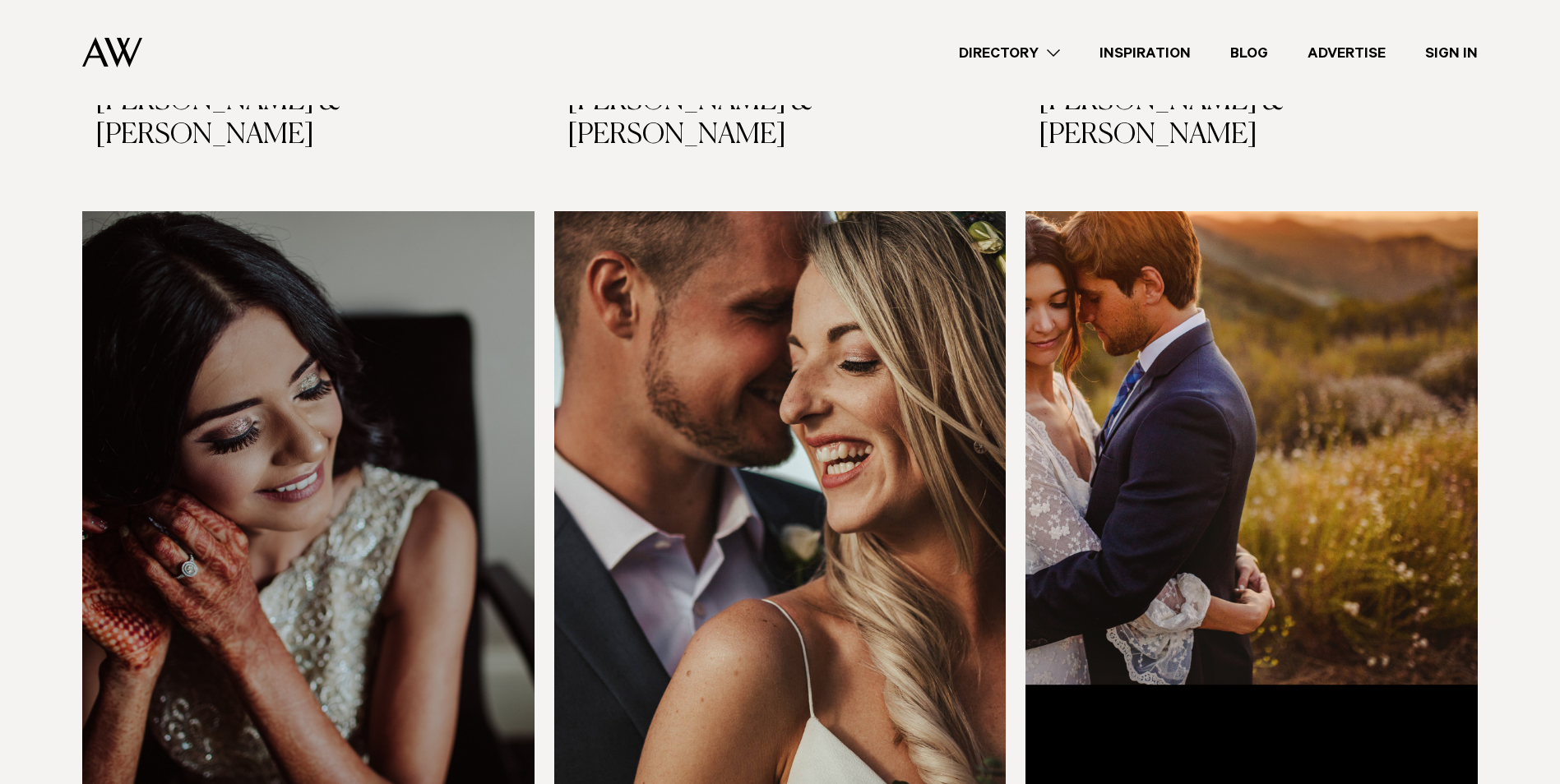
scroll to position [28418, 0]
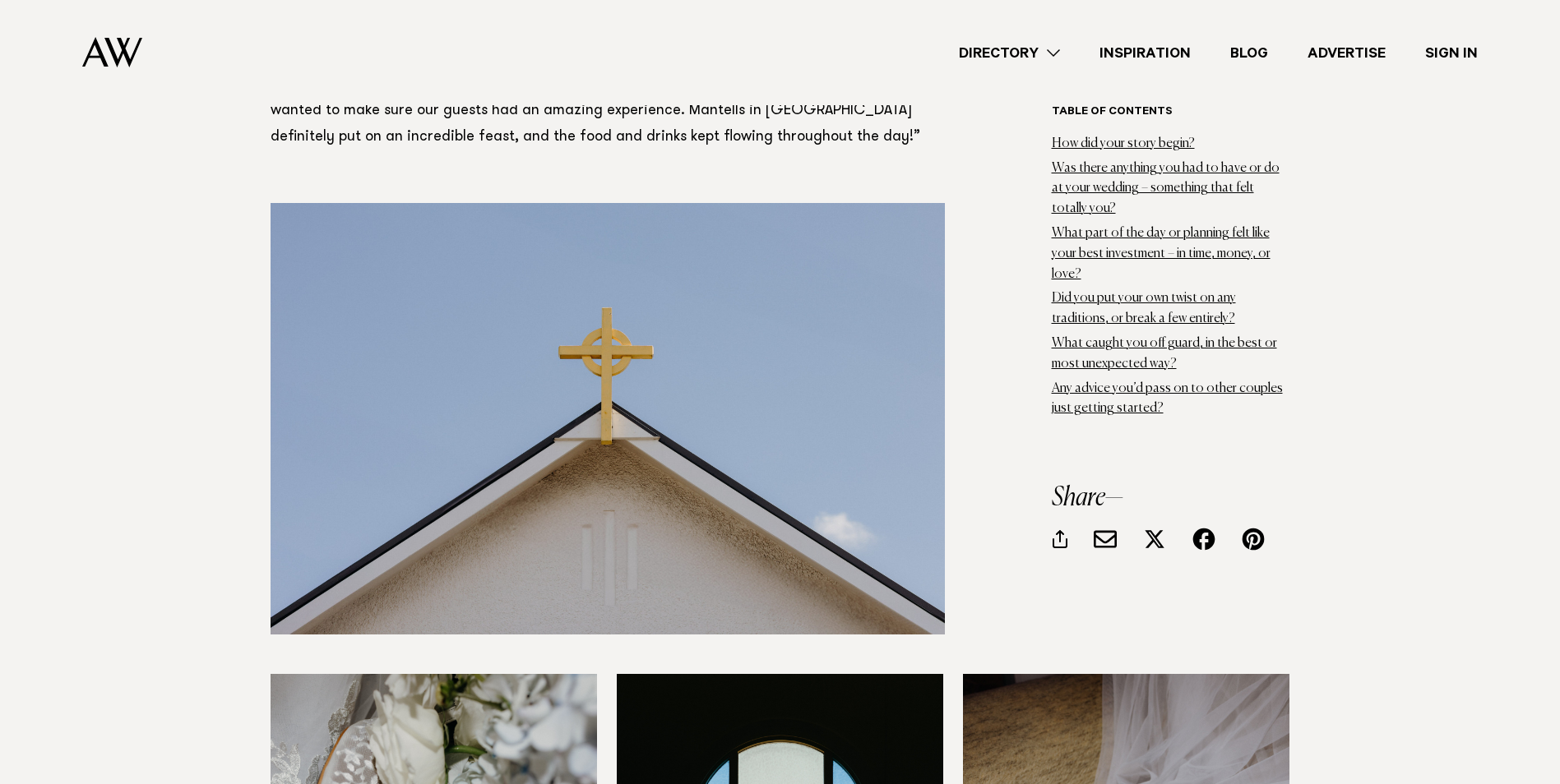
scroll to position [951, 0]
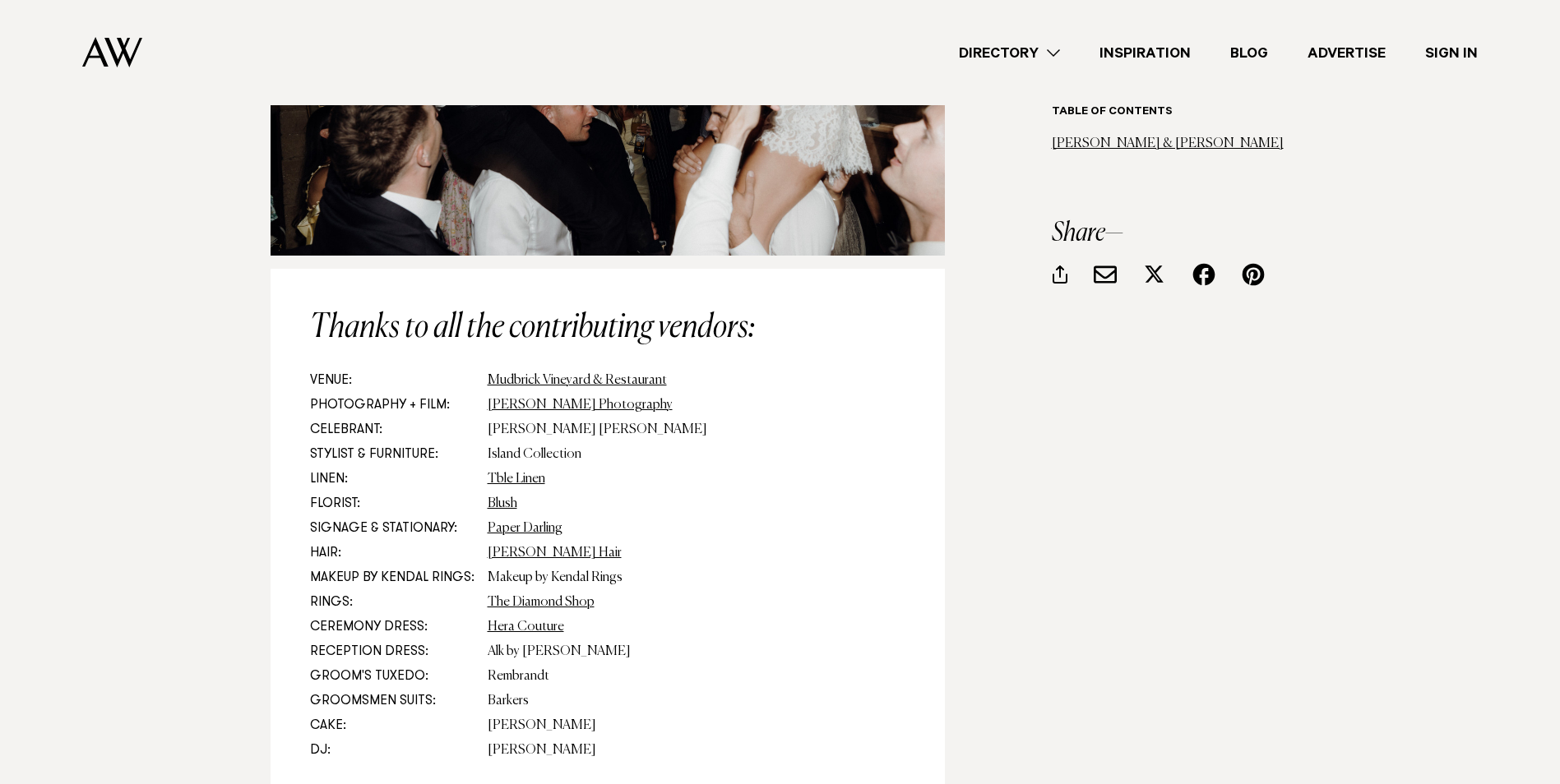
scroll to position [19979, 0]
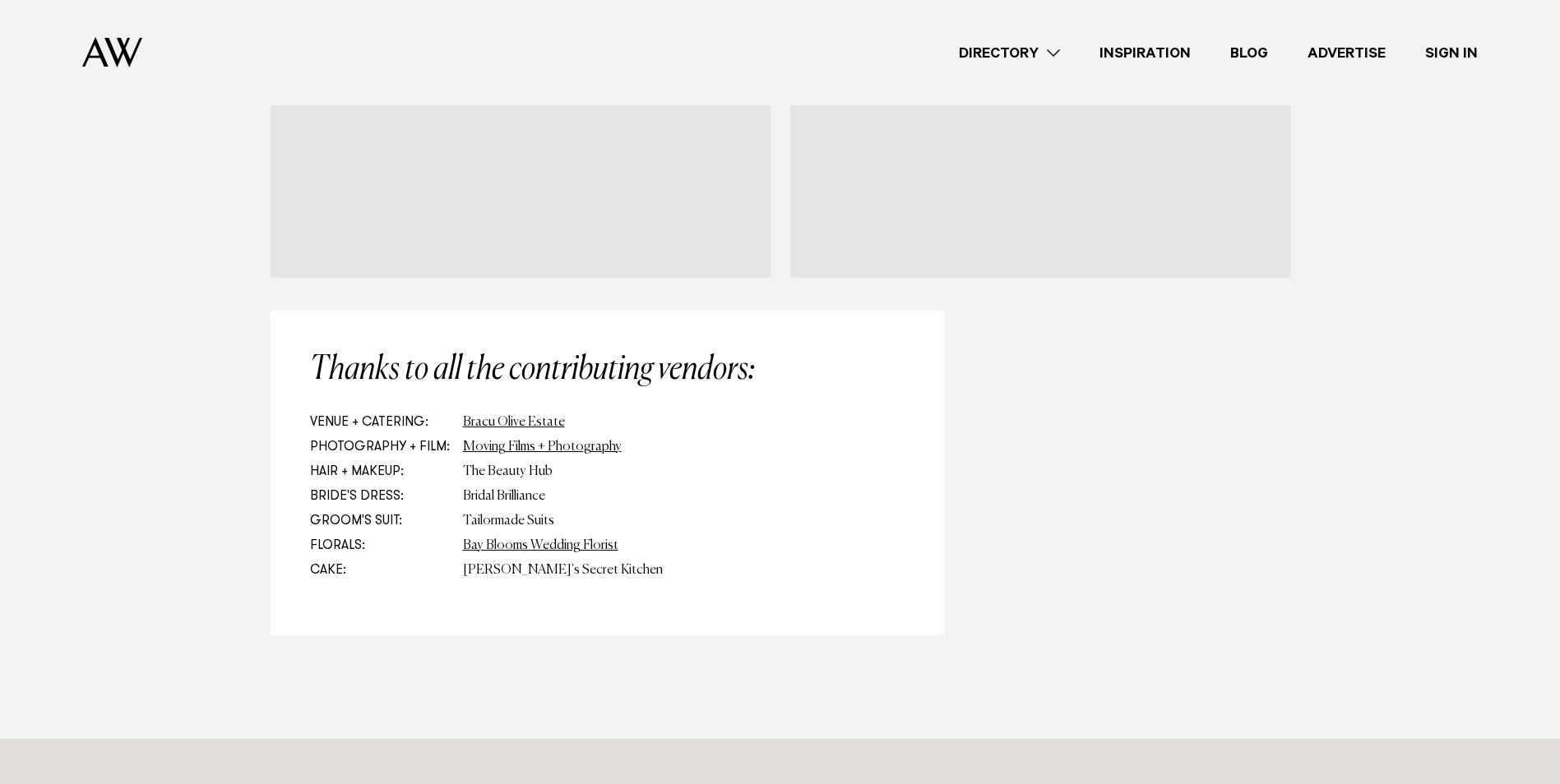
scroll to position [8044, 0]
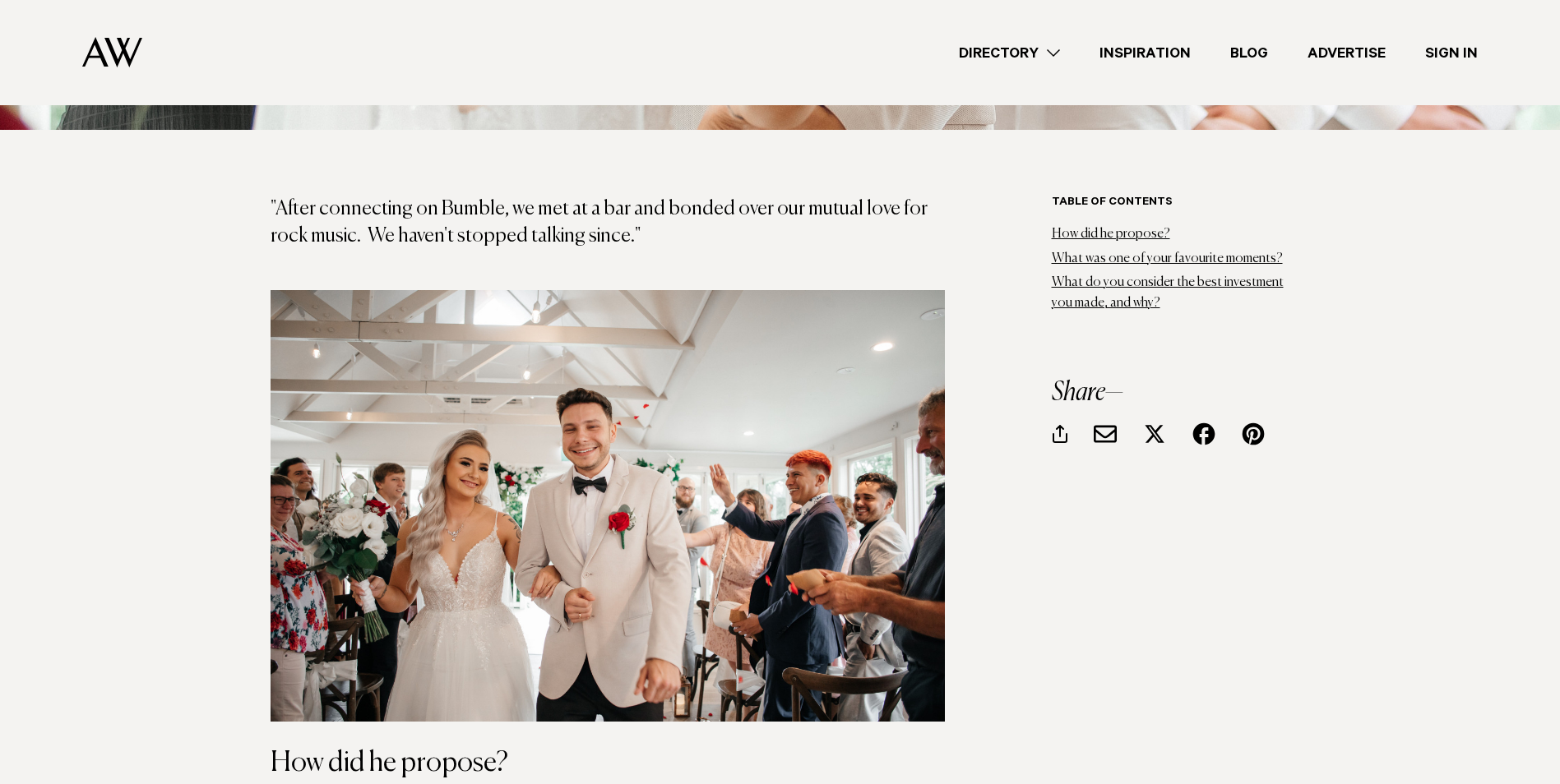
scroll to position [986, 0]
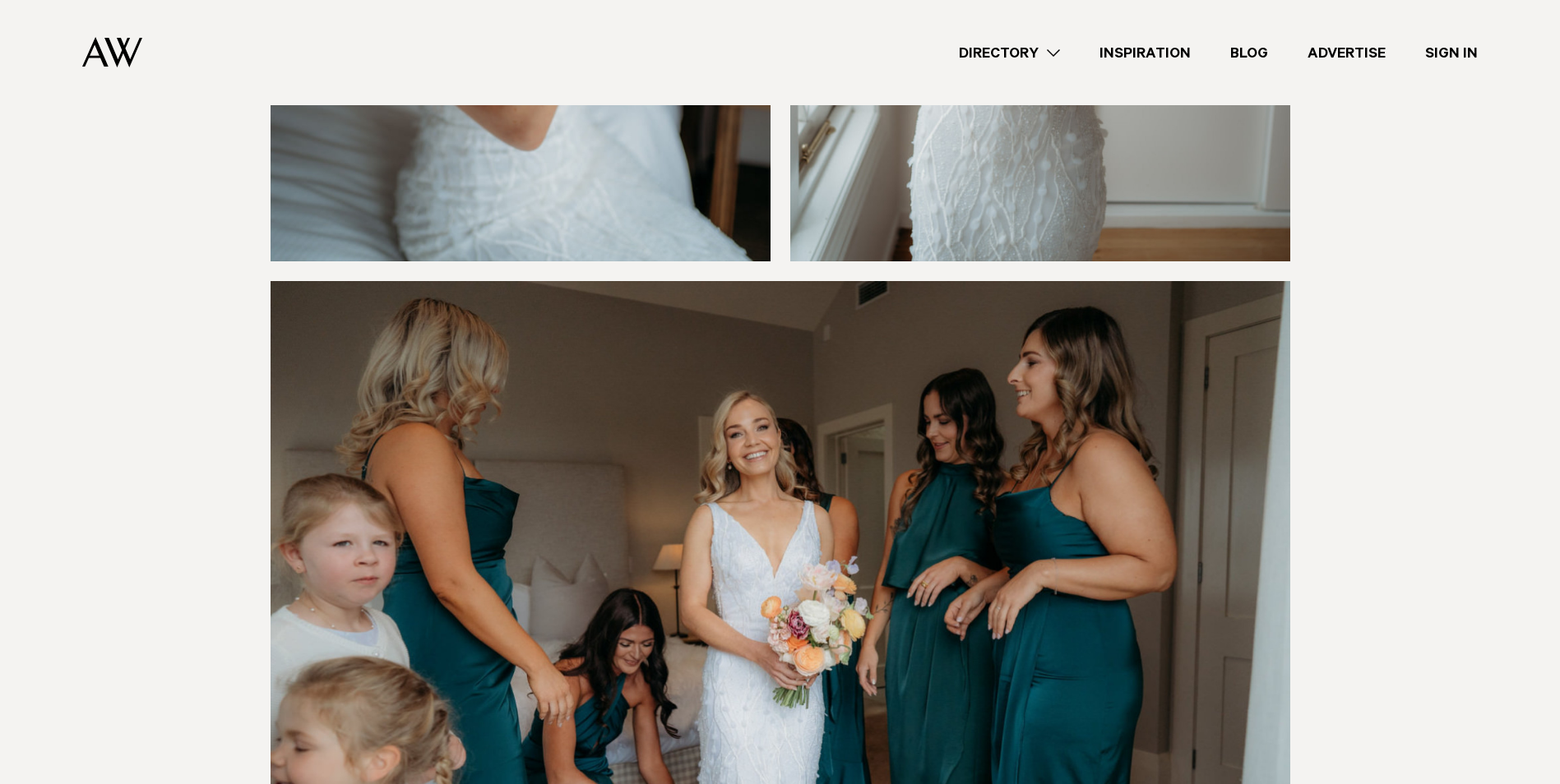
scroll to position [4889, 0]
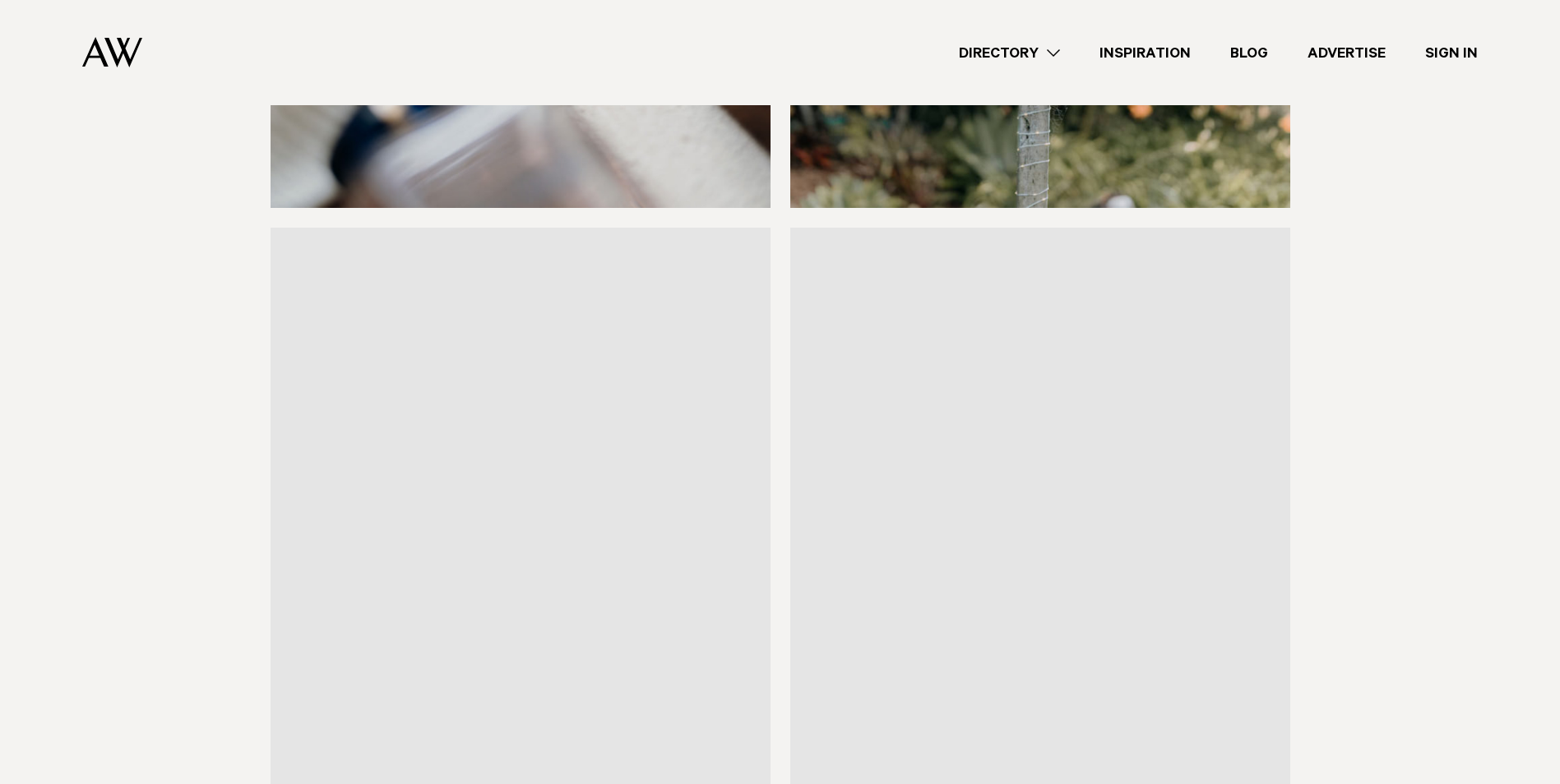
scroll to position [4027, 0]
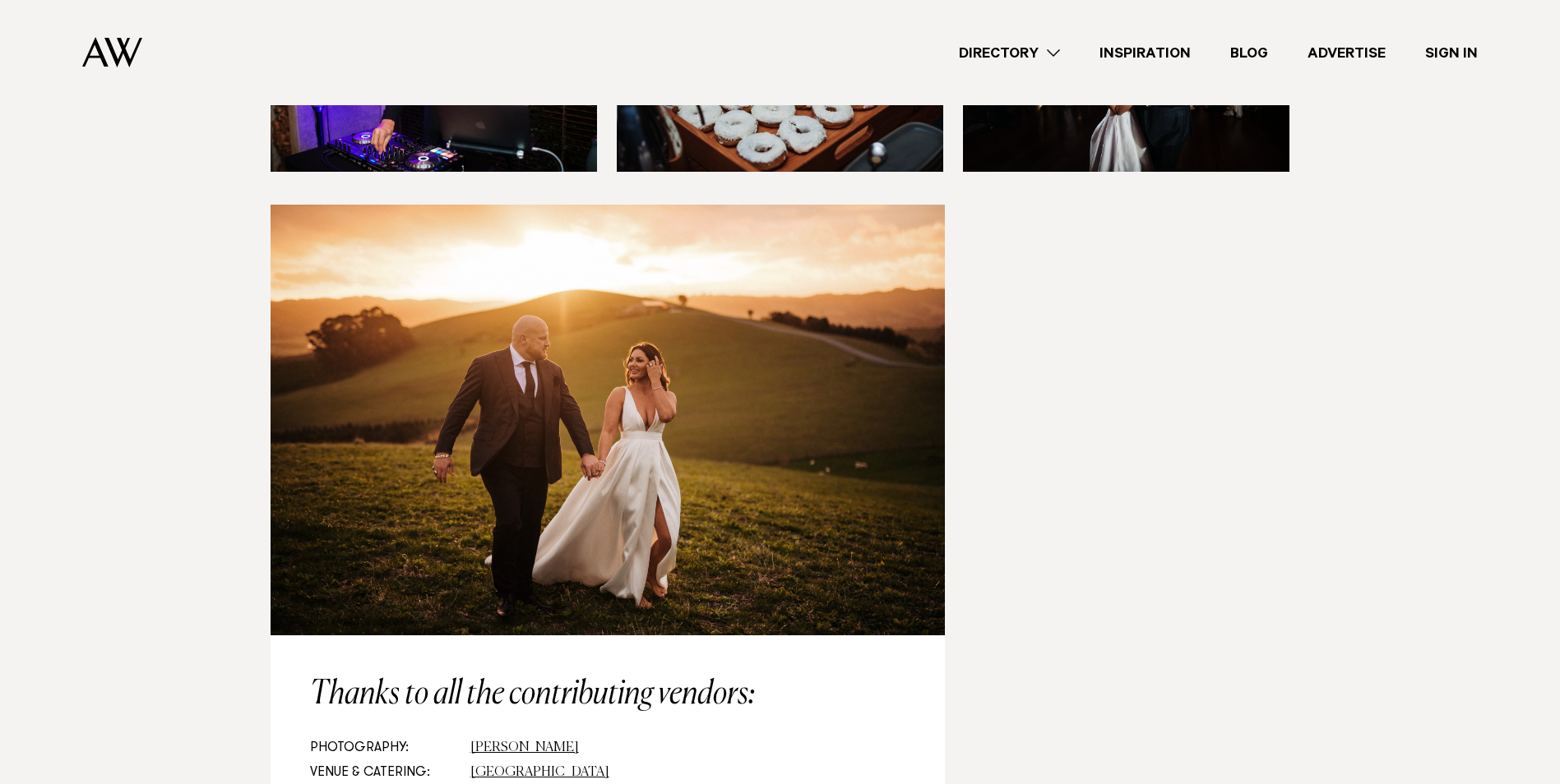
scroll to position [8713, 0]
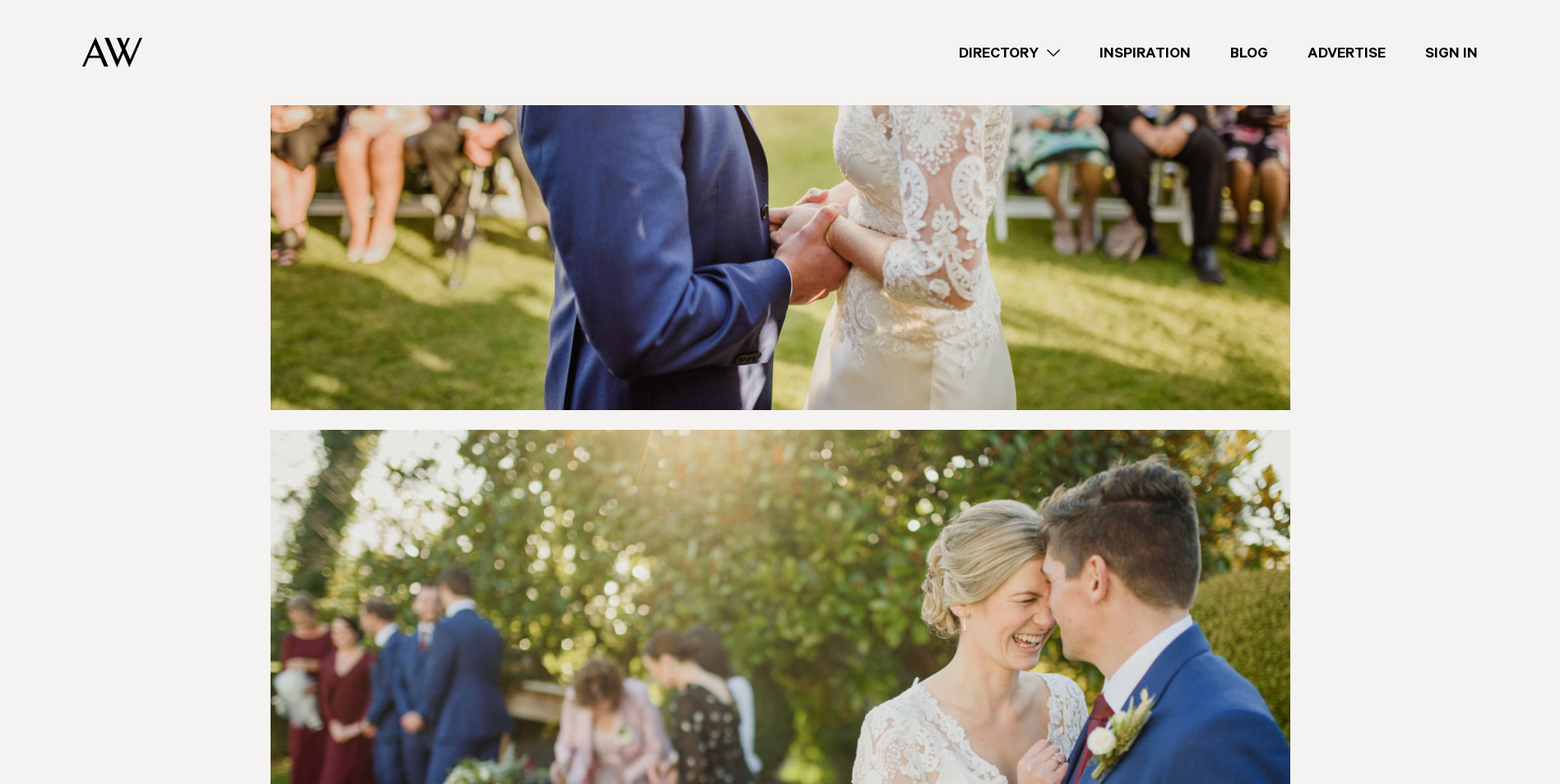
scroll to position [3664, 0]
